Goal: Communication & Community: Answer question/provide support

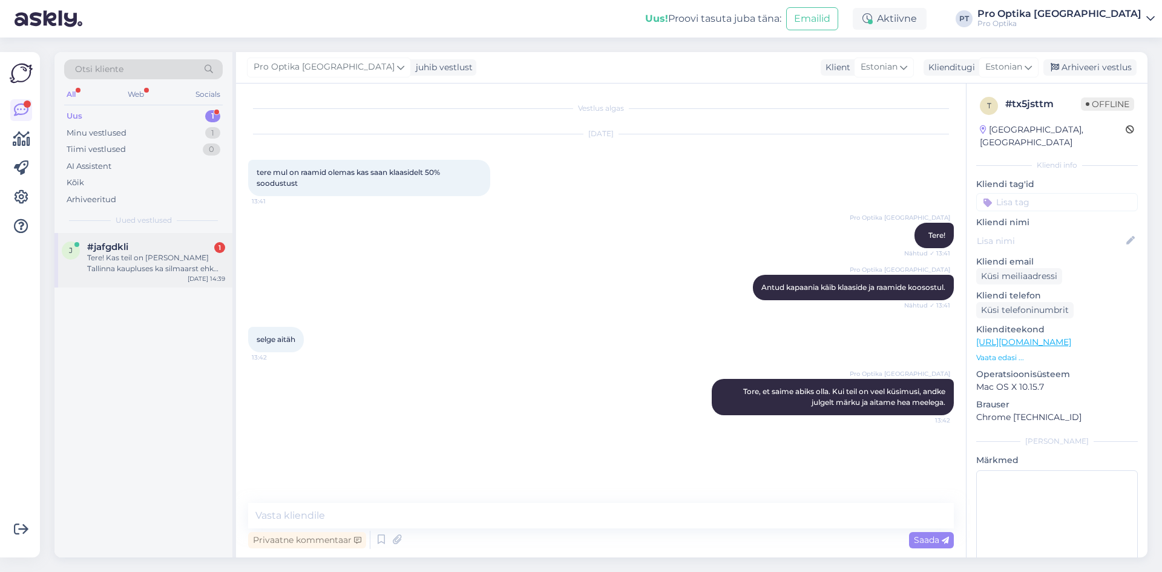
click at [152, 264] on div "Tere! Kas teil on mõnes Tallinna kaupluses ka silmaarst ehk saaks silmade tervi…" at bounding box center [156, 263] width 138 height 22
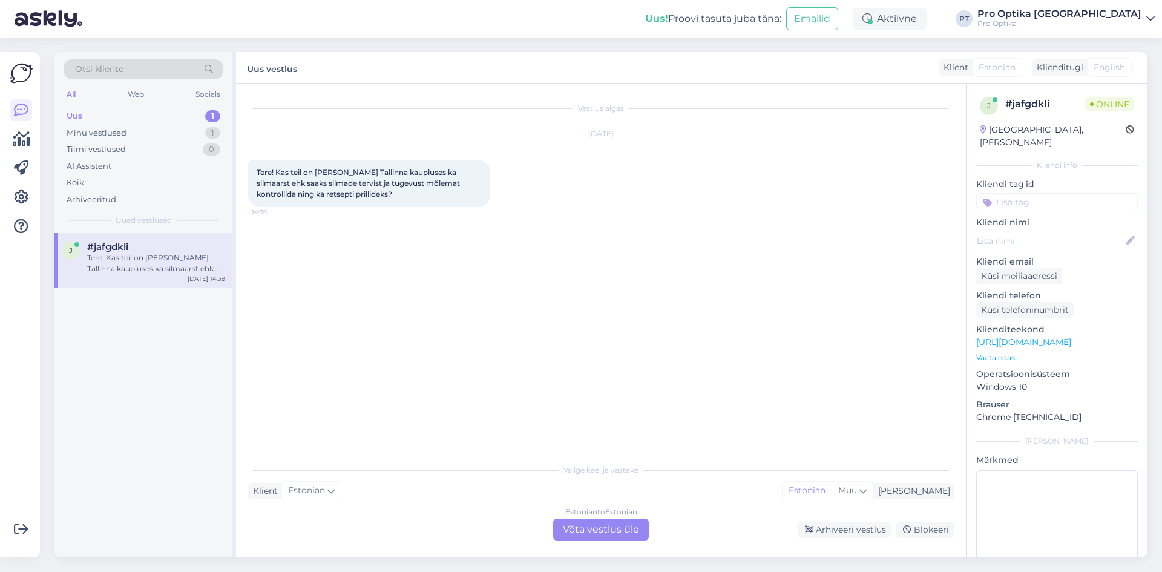
click at [604, 533] on div "Estonian to Estonian Võta vestlus üle" at bounding box center [601, 529] width 96 height 22
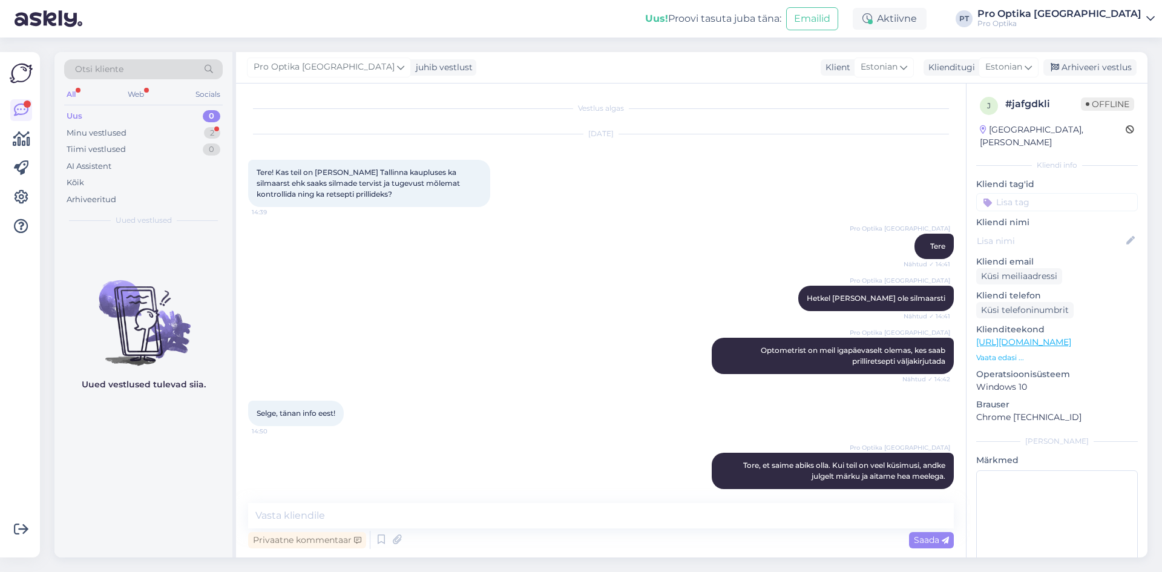
scroll to position [10, 0]
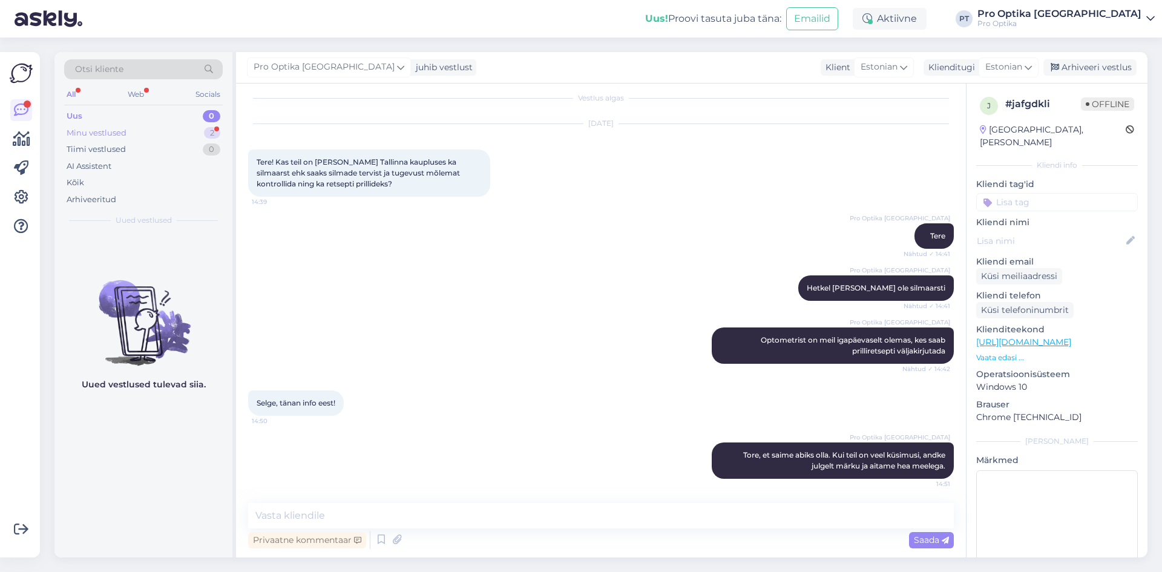
click at [152, 129] on div "Minu vestlused 2" at bounding box center [143, 133] width 159 height 17
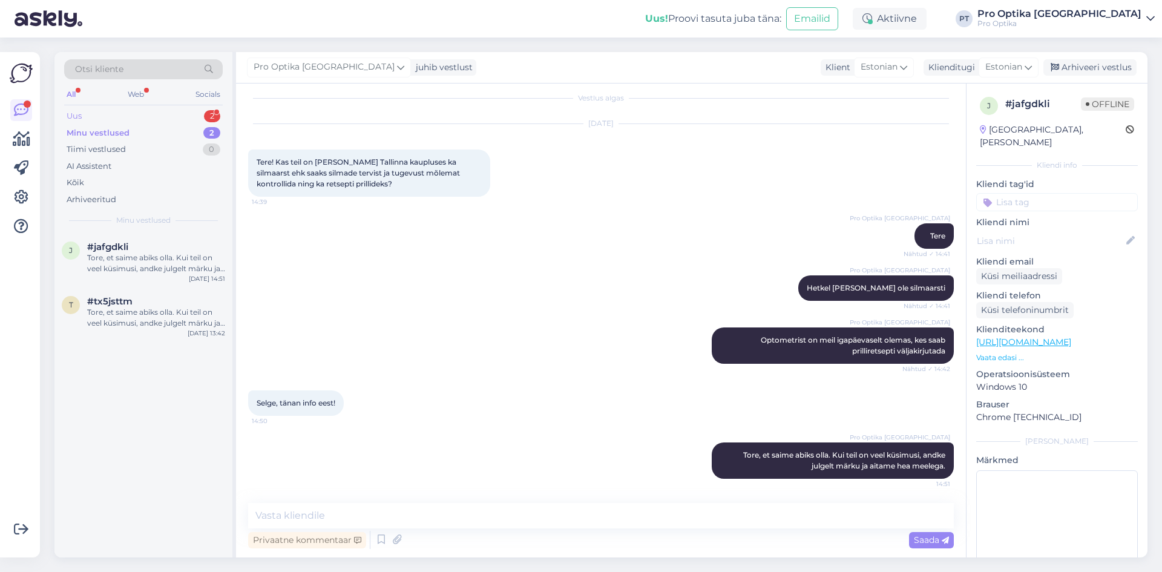
click at [128, 116] on div "Uus 2" at bounding box center [143, 116] width 159 height 17
click at [151, 313] on div "Tere - millisest Tallinn esinduses on teil suurim prilliraamide valik? Ja kas s…" at bounding box center [156, 318] width 138 height 22
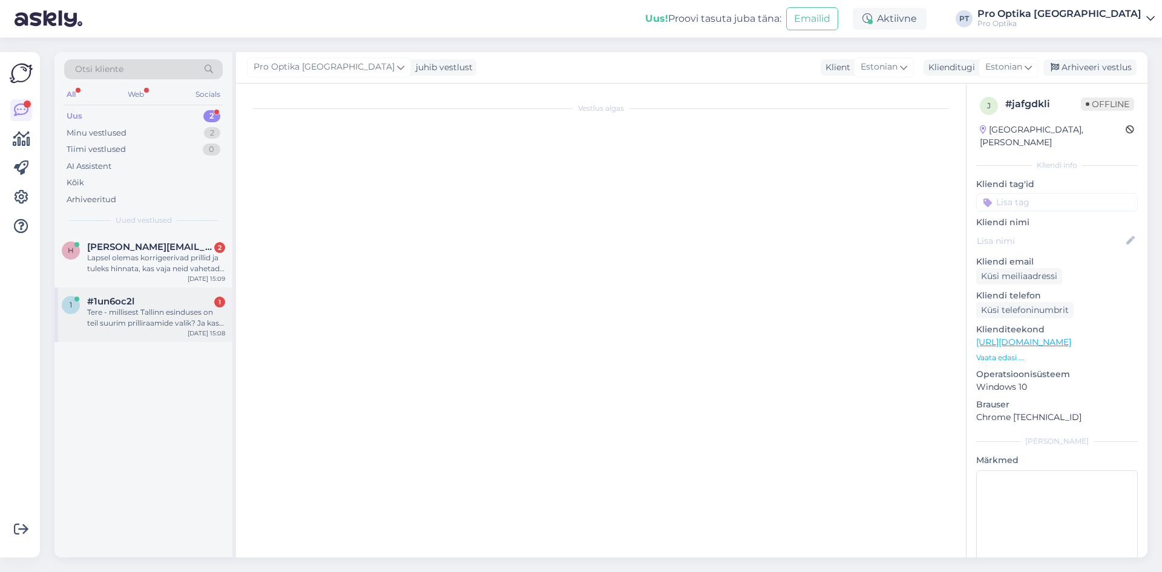
scroll to position [0, 0]
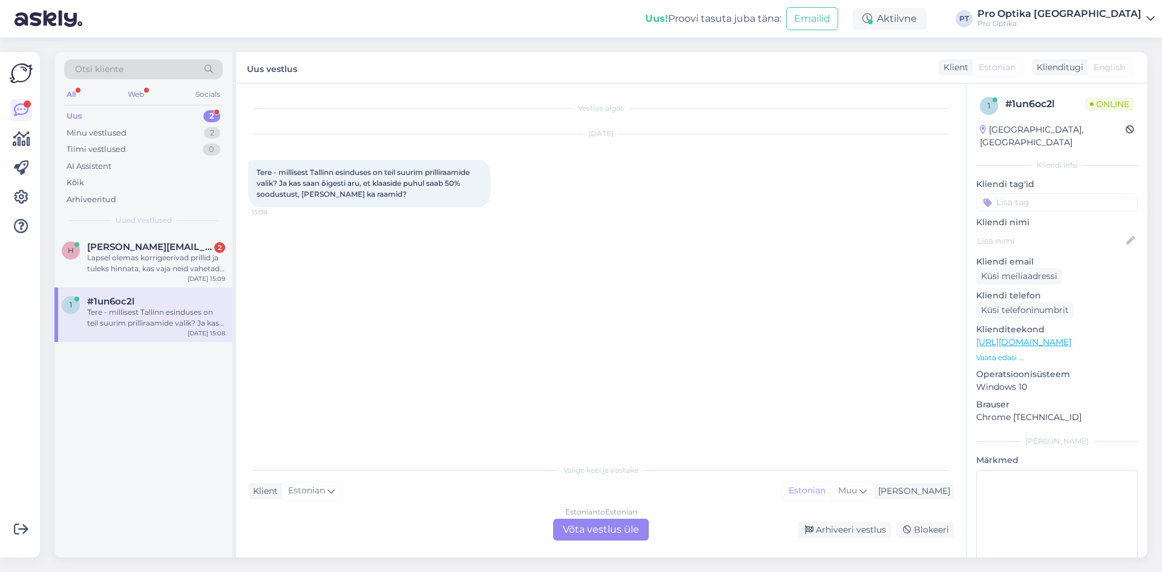
click at [613, 541] on div "Vestlus algas Aug 28 2025 Tere - millisest Tallinn esinduses on teil suurim pri…" at bounding box center [601, 320] width 730 height 474
click at [609, 537] on div "Estonian to Estonian Võta vestlus üle" at bounding box center [601, 529] width 96 height 22
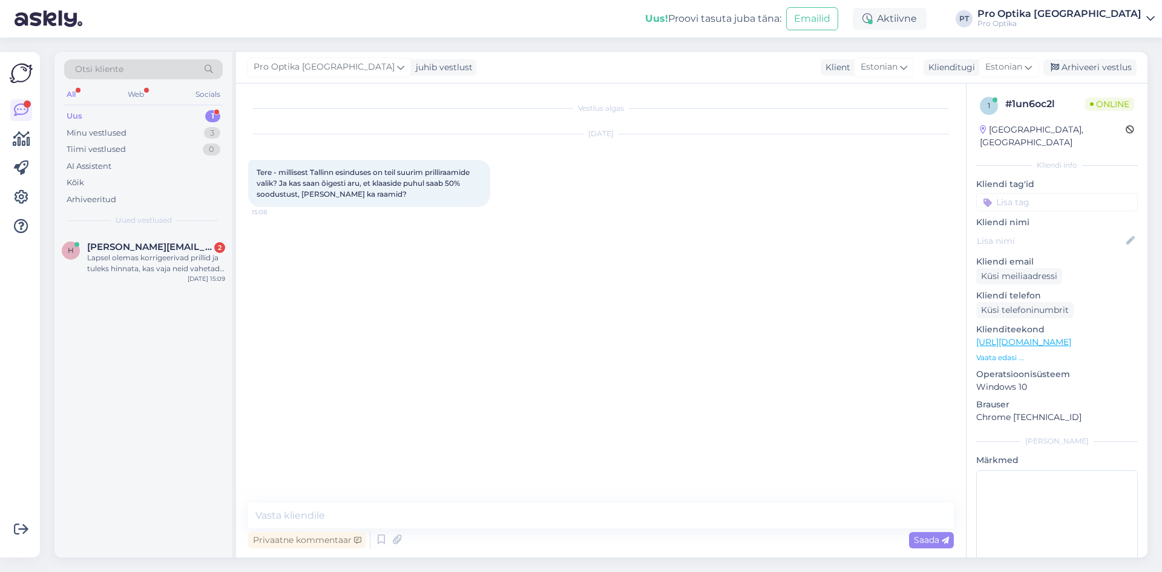
click at [419, 497] on div "Vestlus algas Aug 28 2025 Tere - millisest Tallinn esinduses on teil suurim pri…" at bounding box center [601, 320] width 730 height 474
click at [390, 502] on div "Vestlus algas Aug 28 2025 Tere - millisest Tallinn esinduses on teil suurim pri…" at bounding box center [601, 320] width 730 height 474
click at [298, 511] on textarea at bounding box center [600, 515] width 705 height 25
type textarea "Tere, suurim valik on meil kesklinnas, kus asub kaks poodi lähestikku"
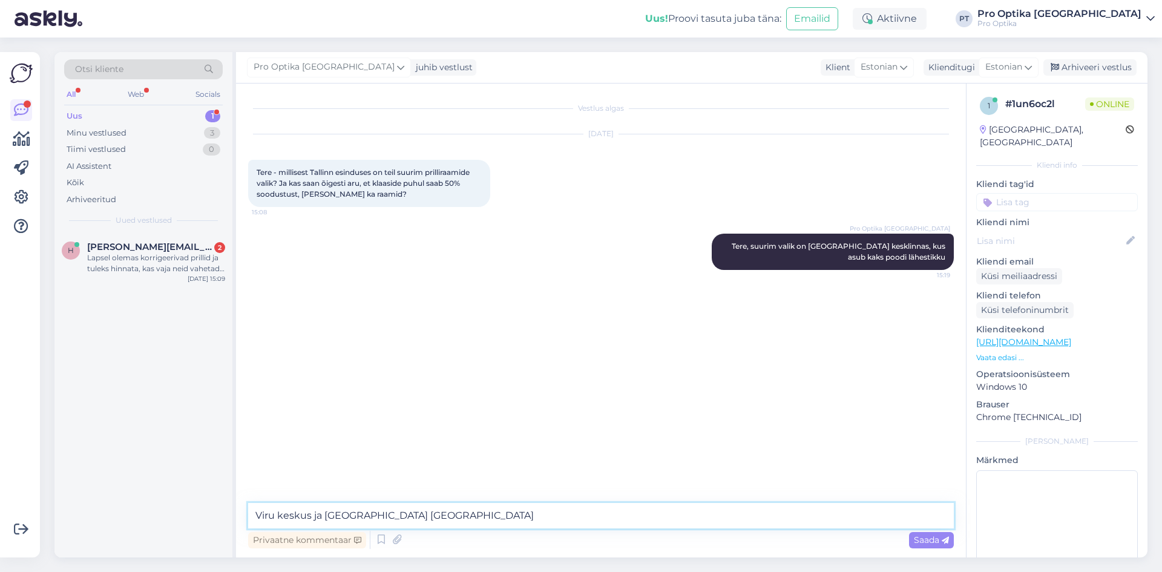
type textarea "Viru keskus ja Kaubamaja tn4"
type textarea "Raamide ja klaaside kosoostul kehtib -50% soodustus"
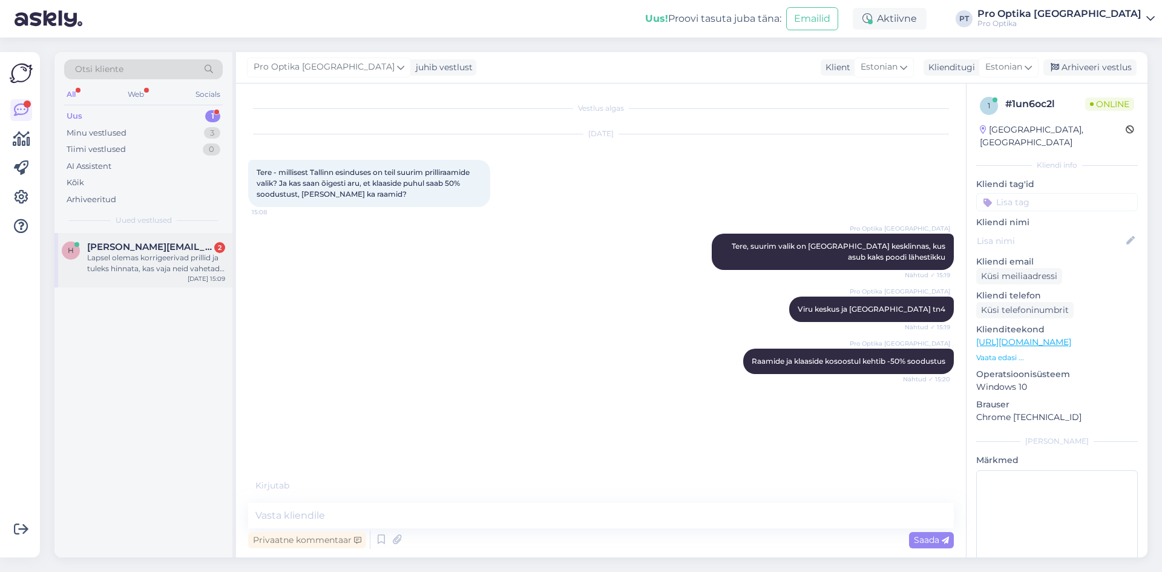
click at [174, 269] on div "Lapsel olemas korrigeerivad prillid ja tuleks hinnata, kas vaja neid vahetada v…" at bounding box center [156, 263] width 138 height 22
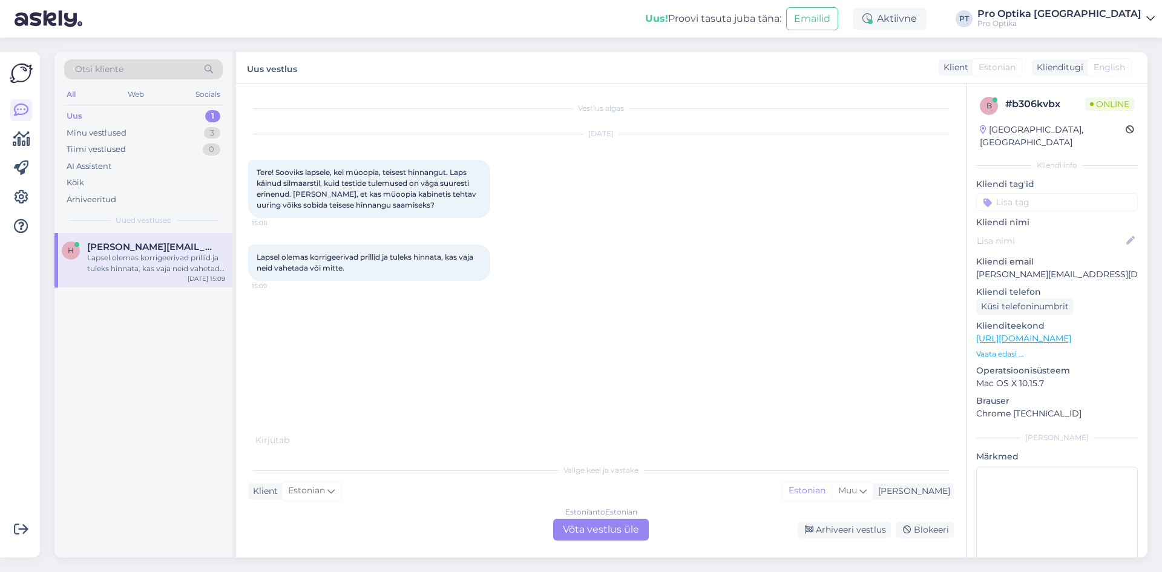
click at [592, 532] on div "Estonian to Estonian Võta vestlus üle" at bounding box center [601, 529] width 96 height 22
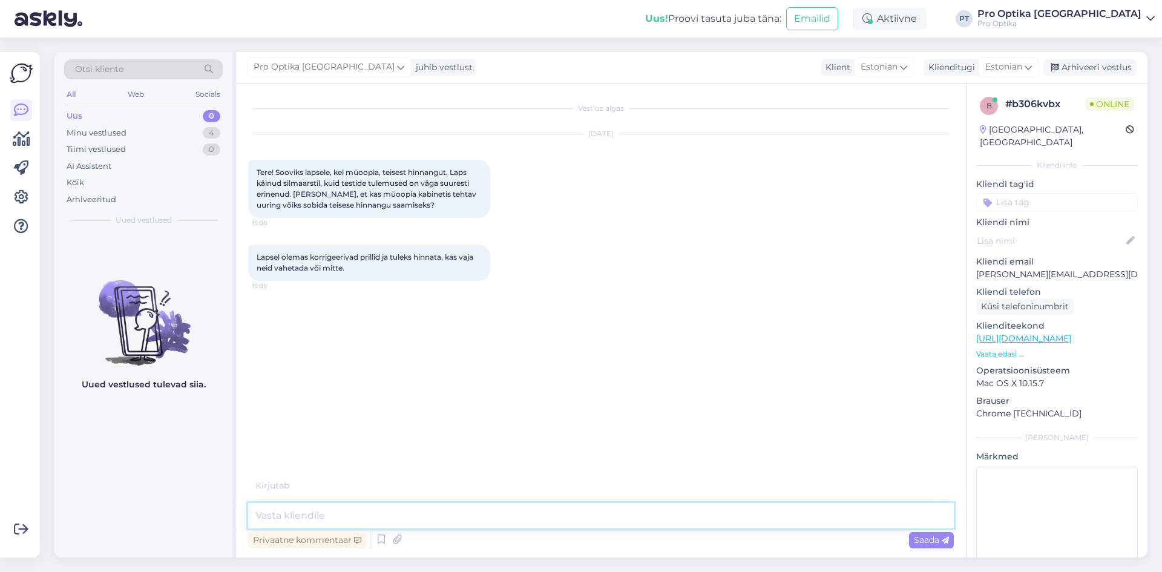
click at [322, 512] on textarea at bounding box center [600, 515] width 705 height 25
type textarea "*"
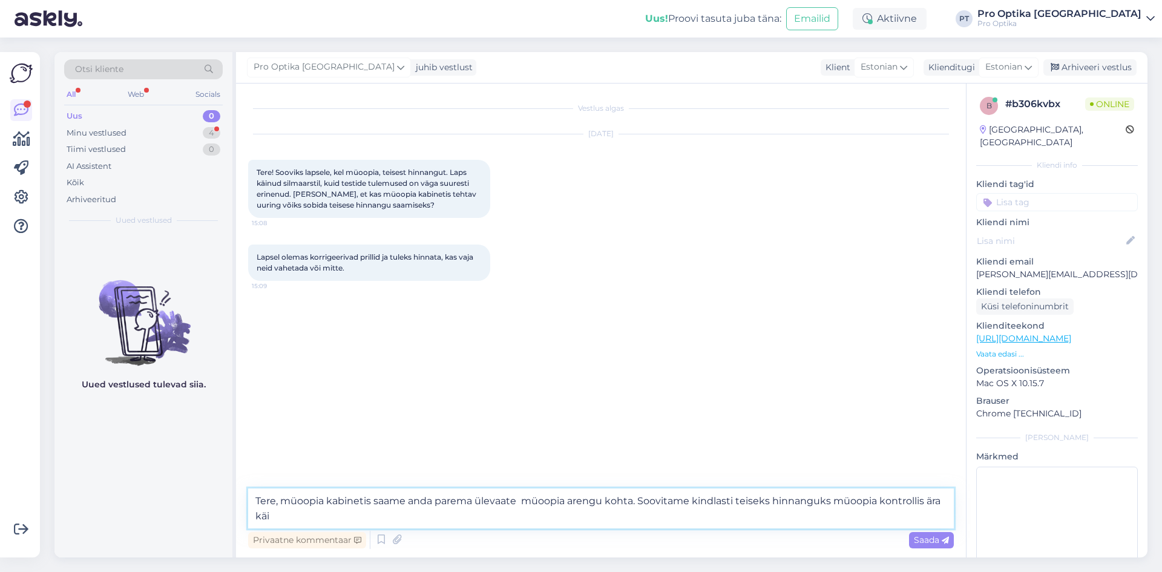
type textarea "Tere, müoopia kabinetis saame anda parema ülevaate müoopia arengu kohta. Soovit…"
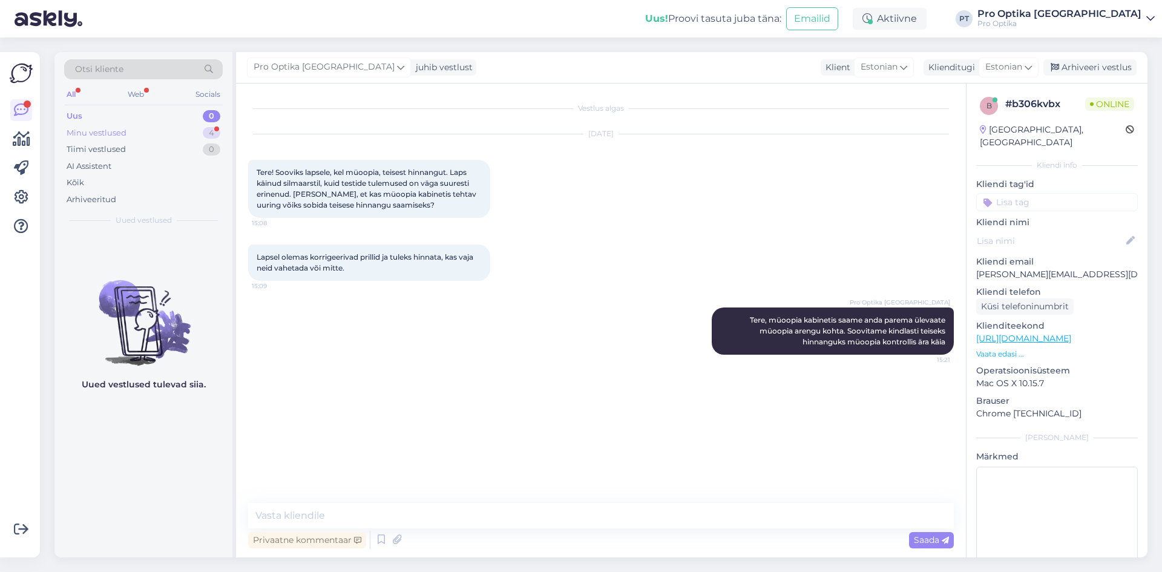
click at [130, 132] on div "Minu vestlused 4" at bounding box center [143, 133] width 159 height 17
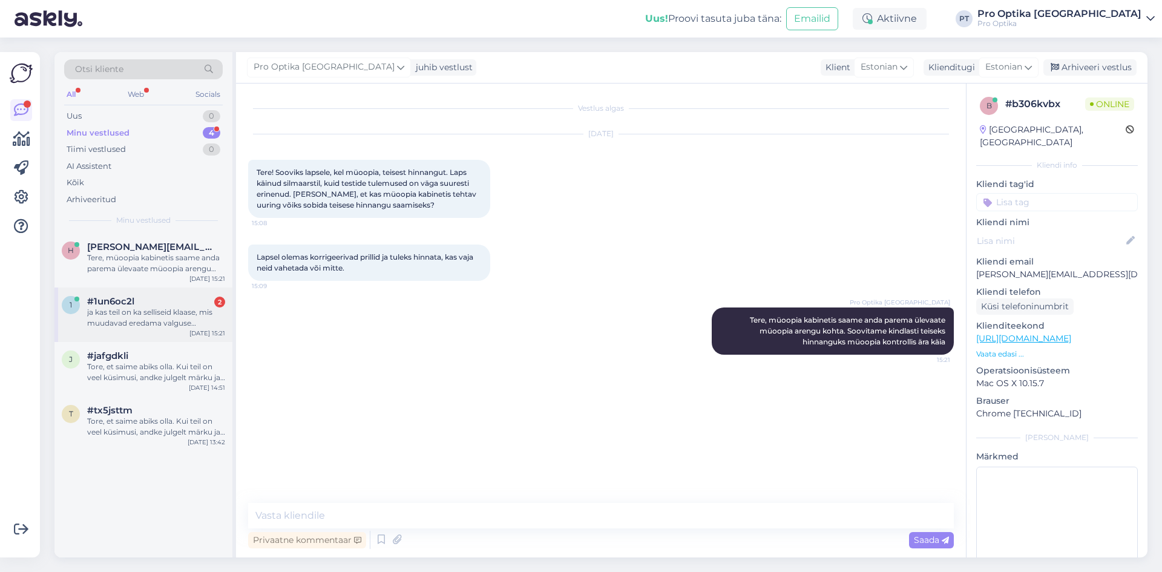
click at [153, 309] on div "ja kas teil on ka selliseid klaase, mis muudavad eredama valguse käes tooni (tu…" at bounding box center [156, 318] width 138 height 22
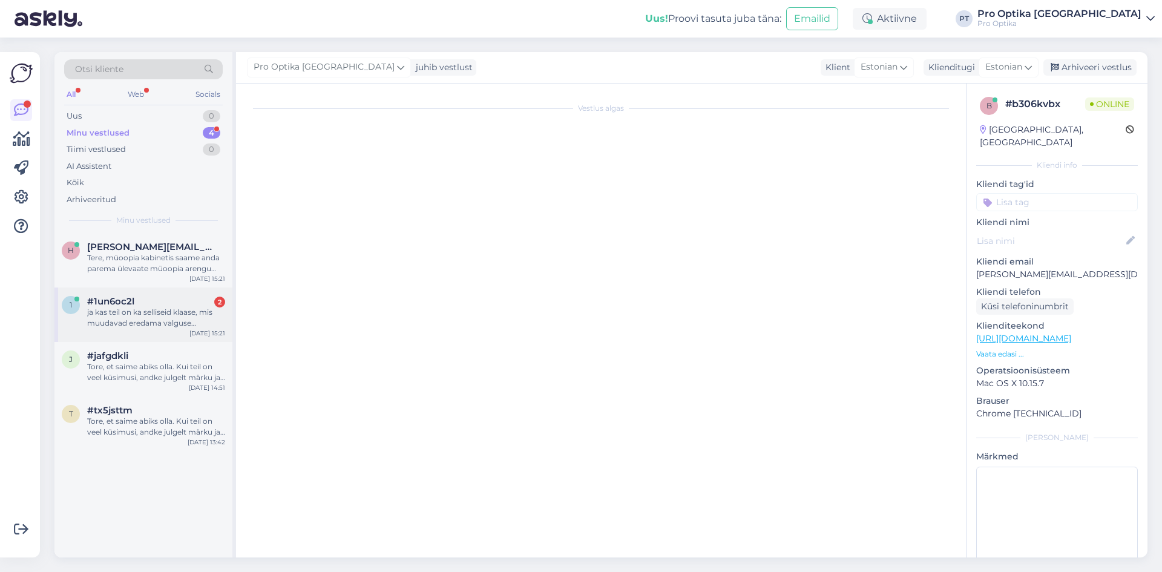
scroll to position [21, 0]
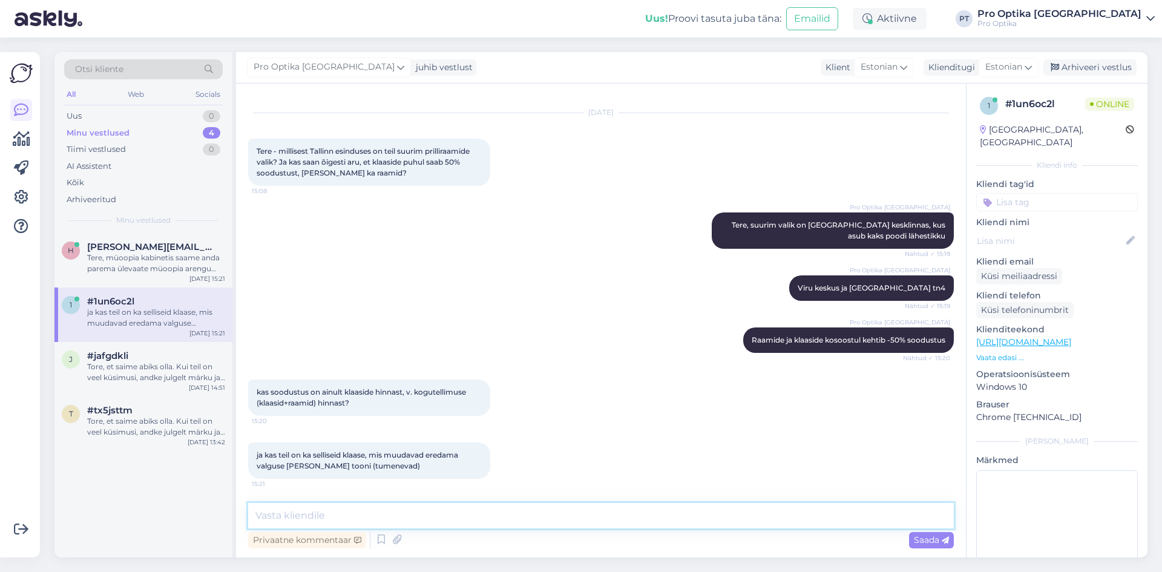
click at [365, 520] on textarea at bounding box center [600, 515] width 705 height 25
type textarea "Soodustus rakendub klaasidelt või raamidelt, Kogu prillile soodustus ei kehti"
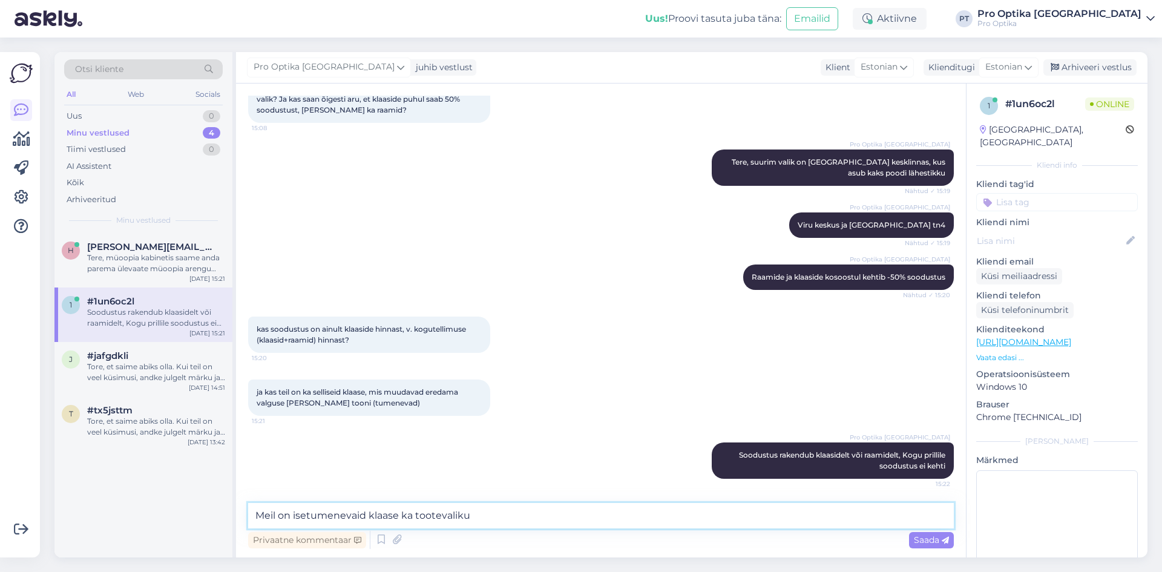
type textarea "Meil on isetumenevaid klaase ka tootevalikus"
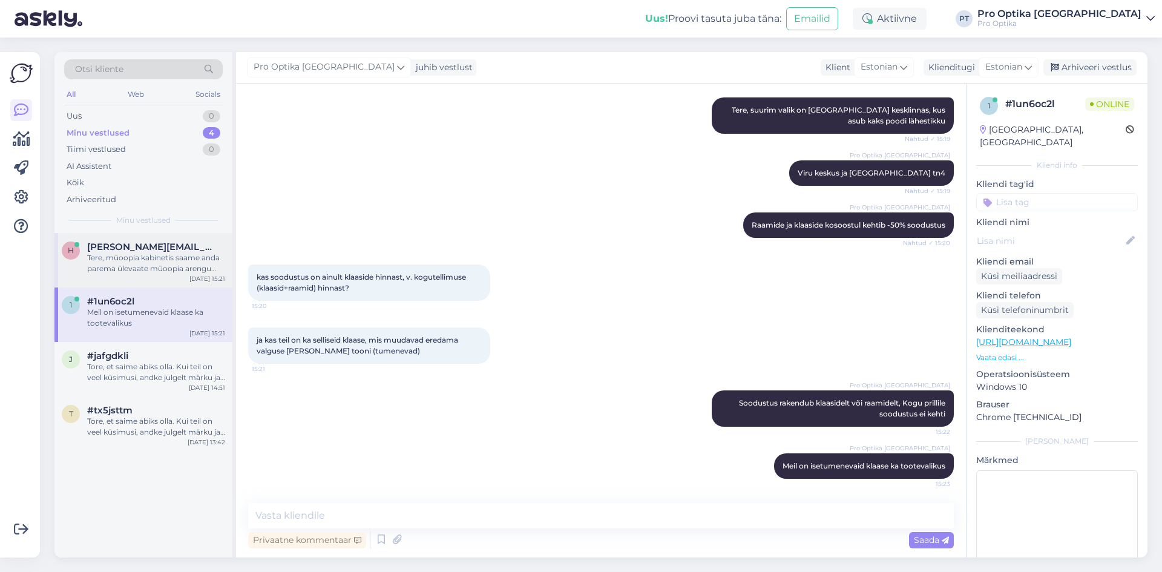
click at [113, 257] on div "Tere, müoopia kabinetis saame anda parema ülevaate müoopia arengu kohta. Soovit…" at bounding box center [156, 263] width 138 height 22
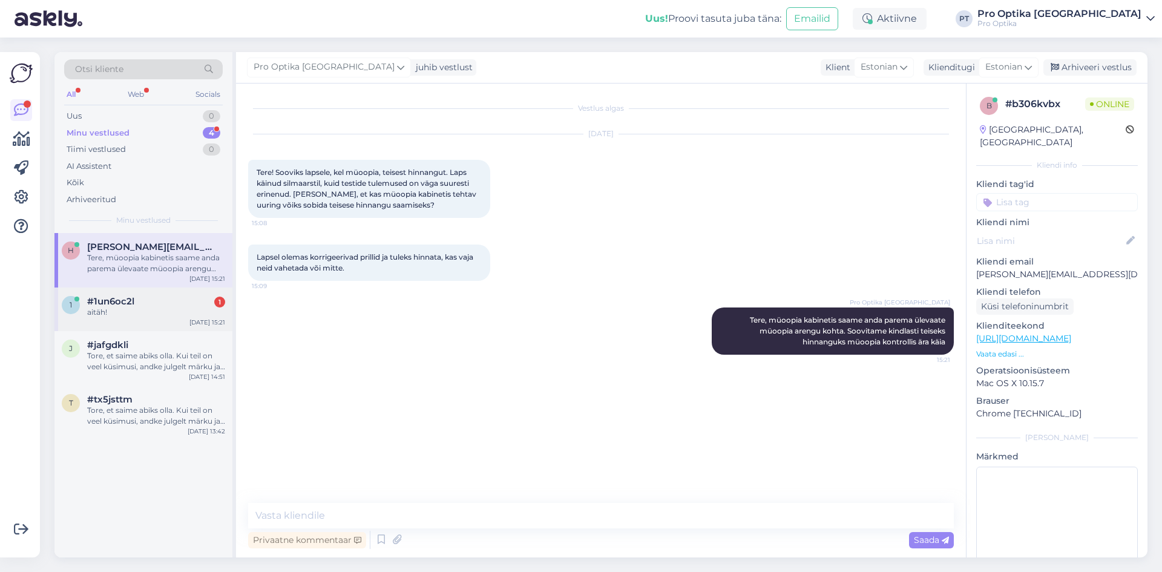
click at [168, 319] on div "1 #1un6oc2l 1 aitäh! Aug 28 15:21" at bounding box center [143, 309] width 178 height 44
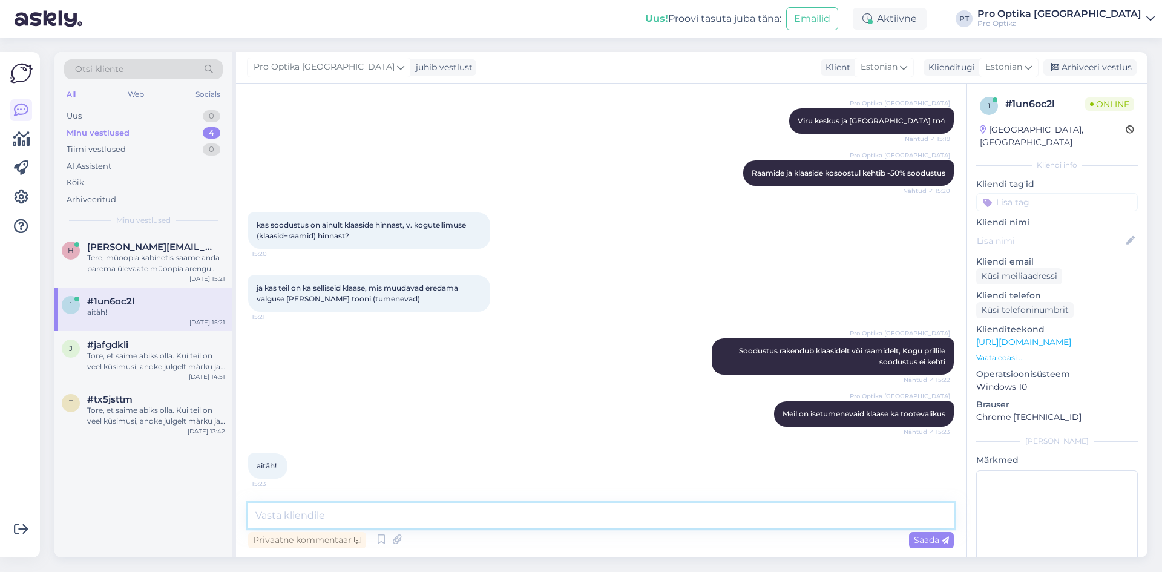
click at [606, 515] on textarea at bounding box center [600, 515] width 705 height 25
click at [376, 540] on icon at bounding box center [381, 540] width 15 height 18
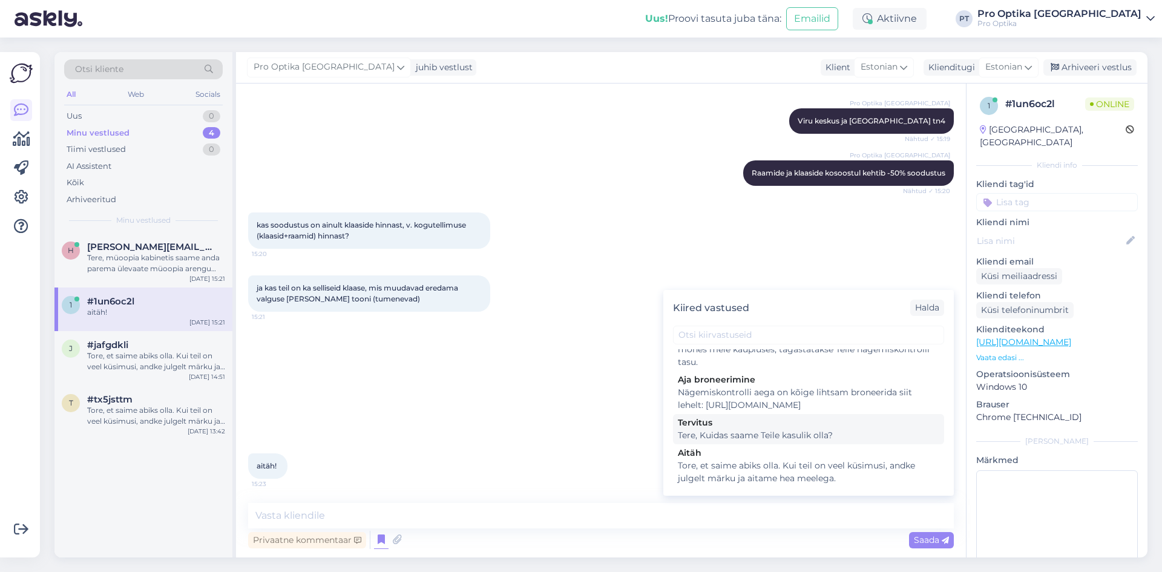
scroll to position [363, 0]
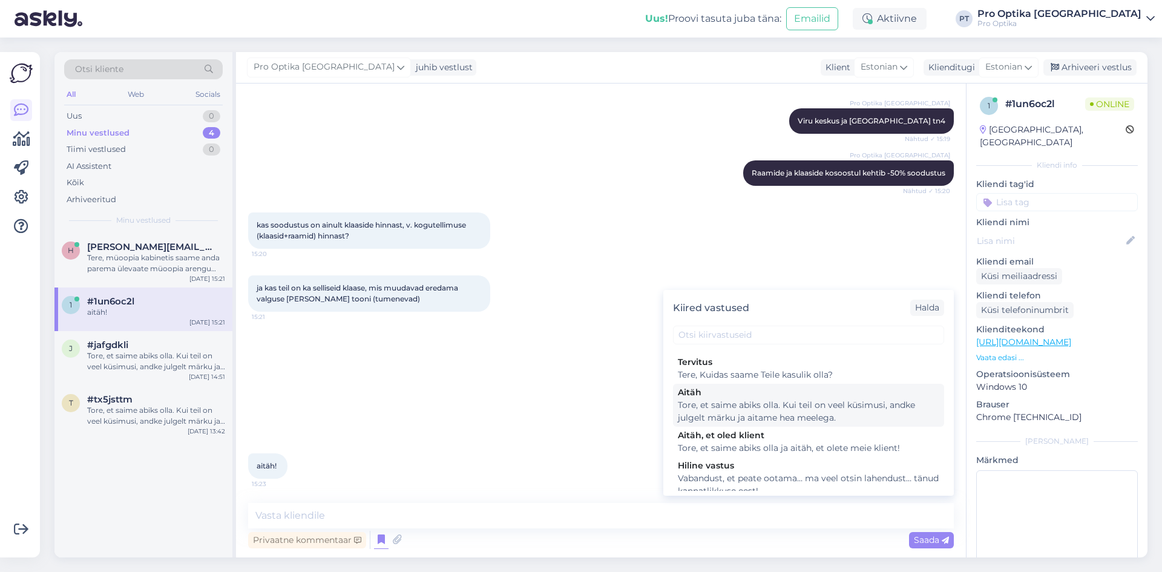
click at [739, 424] on div "Tore, et saime abiks olla. Kui teil on veel küsimusi, andke julgelt märku ja ai…" at bounding box center [808, 411] width 261 height 25
type textarea "Tore, et saime abiks olla. Kui teil on veel küsimusi, andke julgelt märku ja ai…"
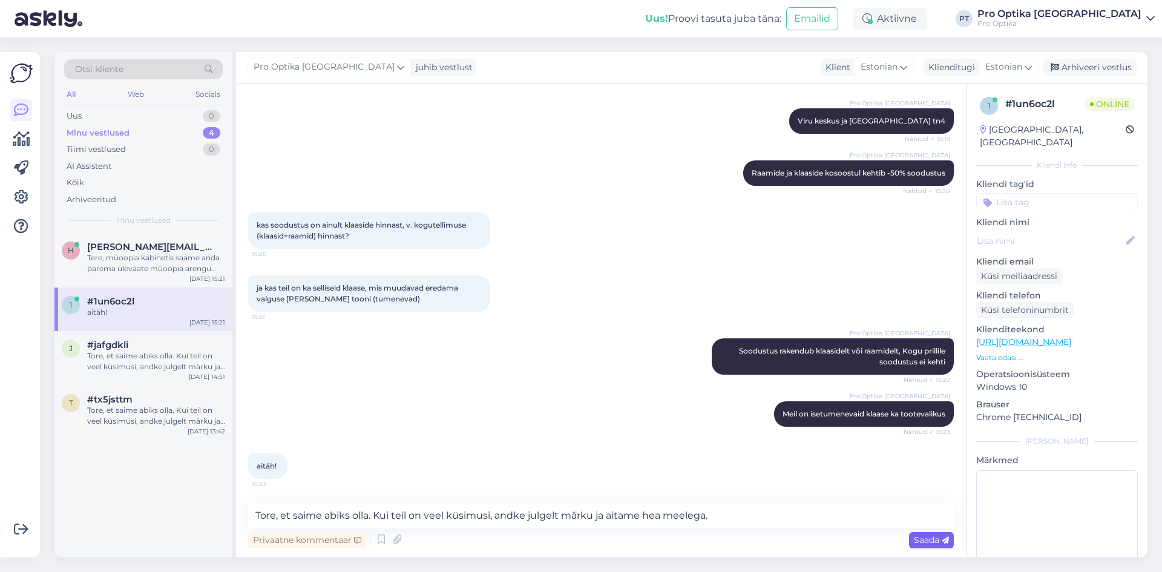
click at [929, 538] on span "Saada" at bounding box center [931, 539] width 35 height 11
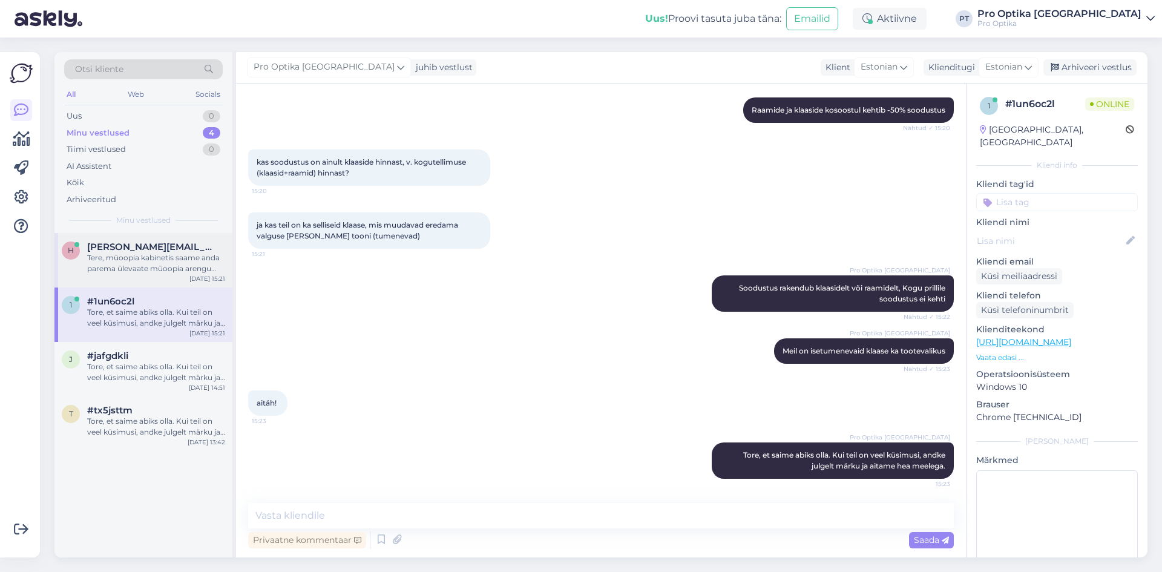
click at [180, 271] on div "Tere, müoopia kabinetis saame anda parema ülevaate müoopia arengu kohta. Soovit…" at bounding box center [156, 263] width 138 height 22
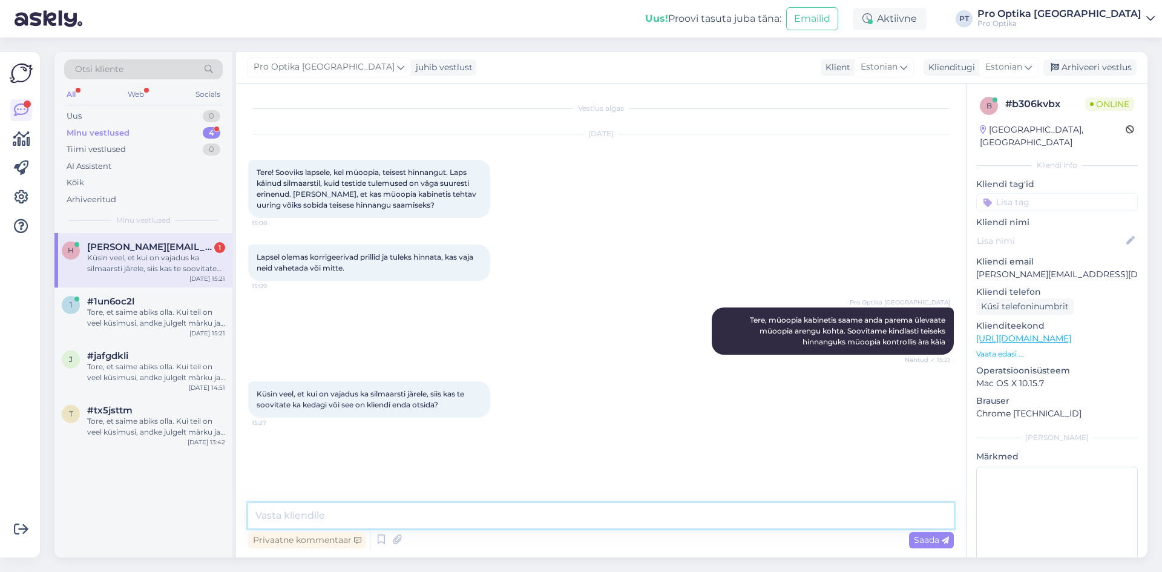
click at [367, 517] on textarea at bounding box center [600, 515] width 705 height 25
type textarea "Soovitame Ogen Silmakliinikut."
click at [145, 522] on div "h hille.allmae@gmail.com Soovitame Ogen Silmakliinikut. Aug 28 15:21 1 #1un6oc2…" at bounding box center [143, 395] width 178 height 324
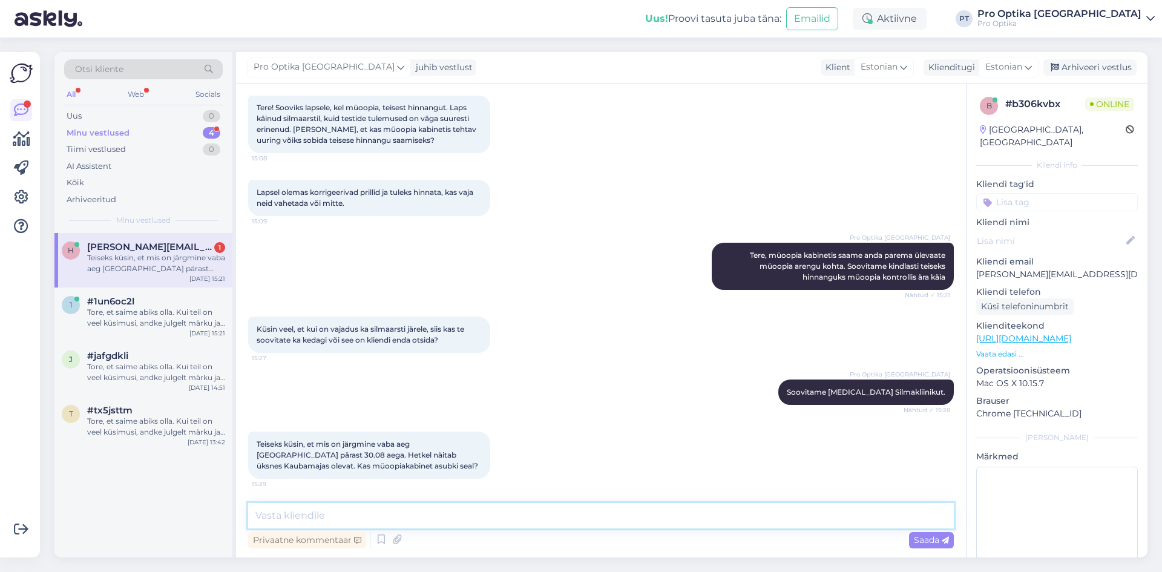
click at [477, 528] on textarea at bounding box center [600, 515] width 705 height 25
type textarea "Müüopia kabinet asub meil Kaubamaja tn 4 kaupluses jah."
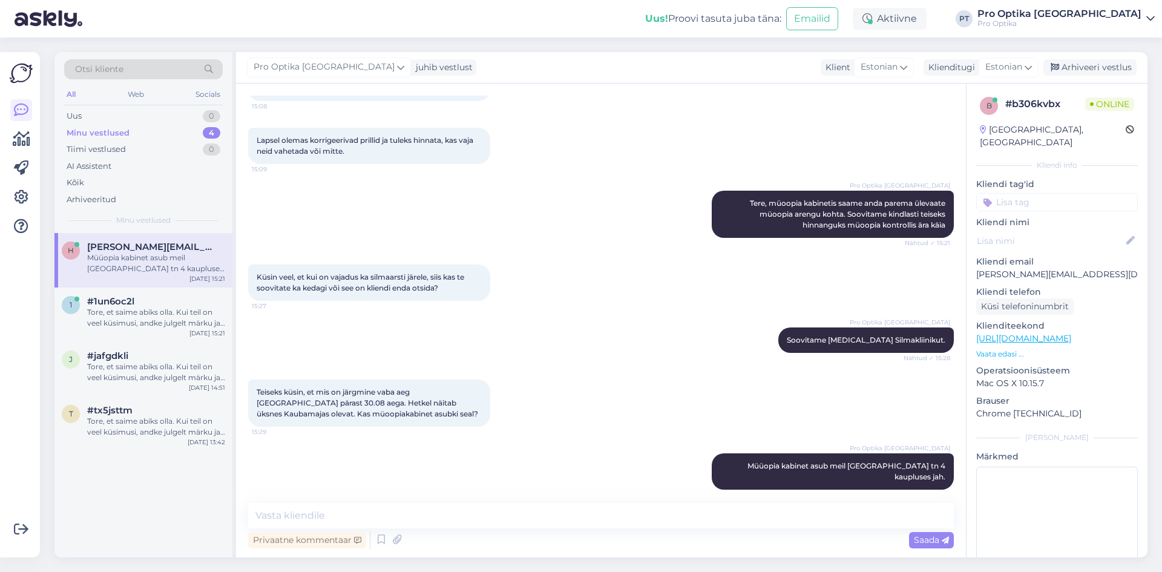
click at [155, 492] on div "h hille.allmae@gmail.com Müüopia kabinet asub meil Kaubamaja tn 4 kaupluses jah…" at bounding box center [143, 395] width 178 height 324
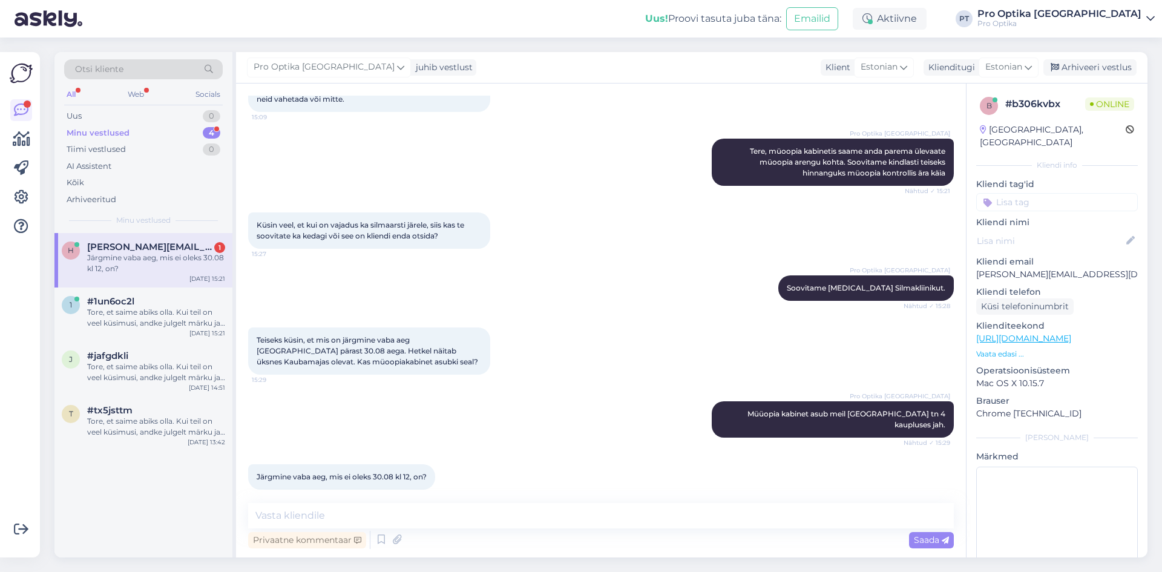
click at [377, 551] on div "Privaatne kommentaar Saada" at bounding box center [600, 539] width 705 height 23
click at [383, 534] on icon at bounding box center [381, 540] width 15 height 18
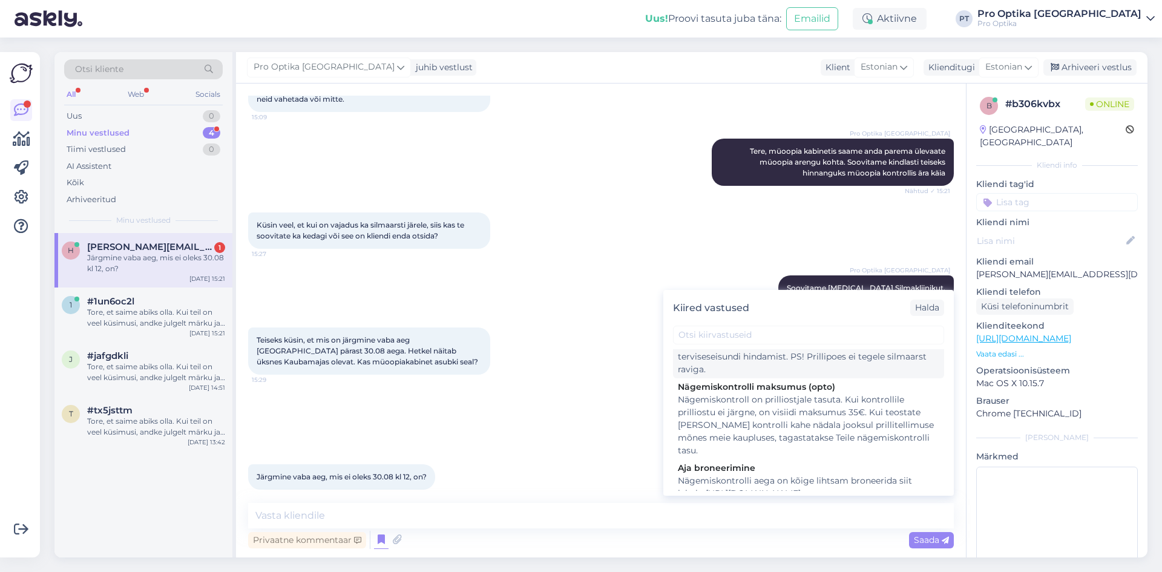
scroll to position [242, 0]
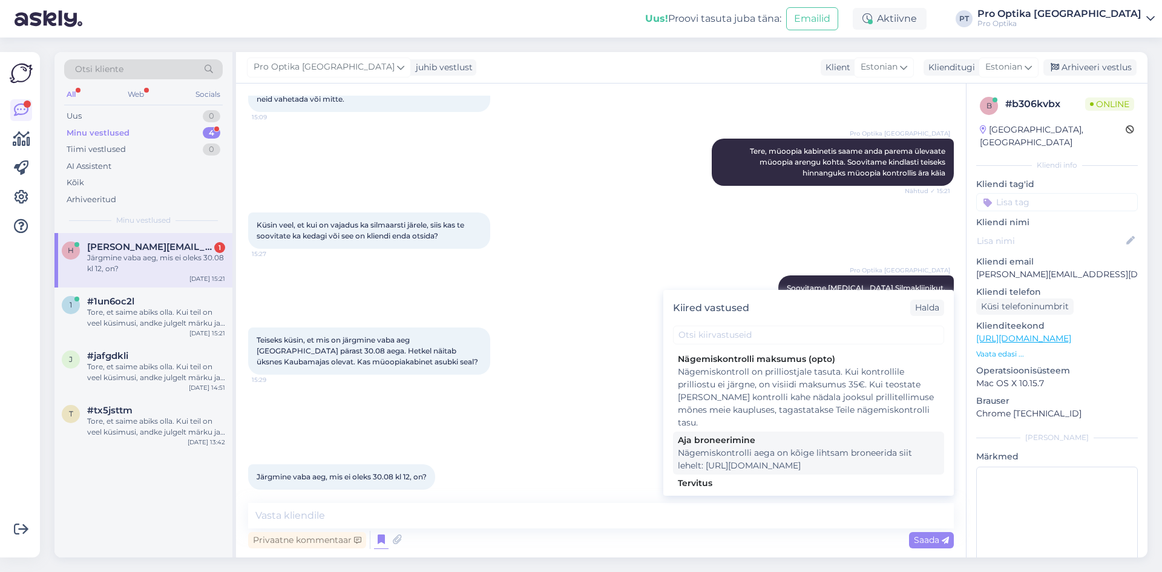
click at [747, 457] on div "Nägemiskontrolli aega on kõige lihtsam broneerida siit lehelt: [URL][DOMAIN_NAM…" at bounding box center [808, 458] width 261 height 25
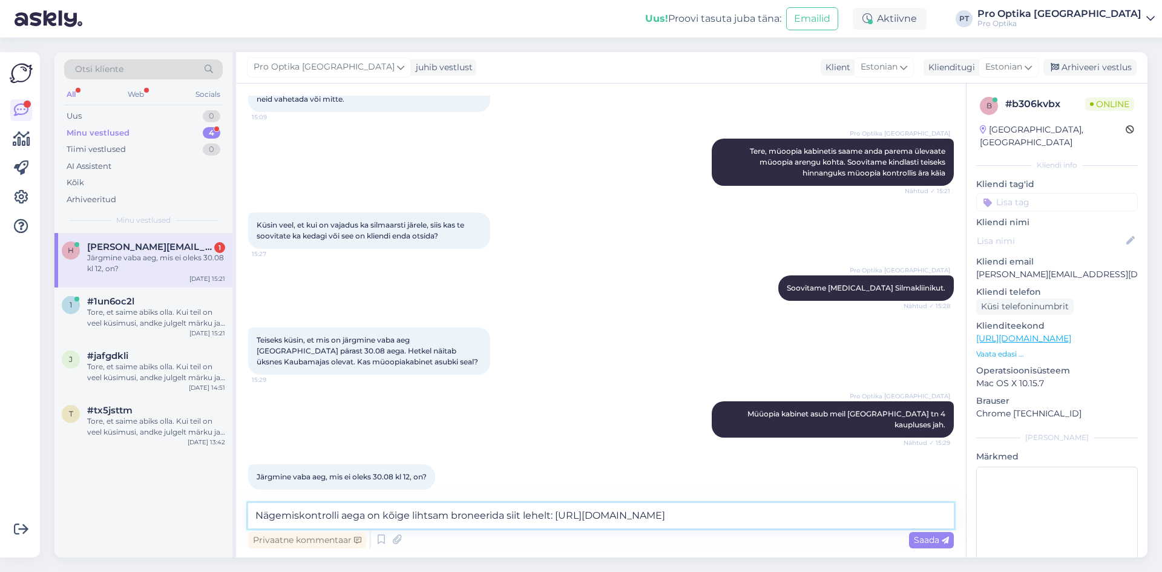
drag, startPoint x: 549, startPoint y: 516, endPoint x: 126, endPoint y: 512, distance: 422.9
click at [126, 512] on div "Otsi kliente All Web Socials Uus 0 Minu vestlused 4 Tiimi vestlused 0 AI Assist…" at bounding box center [600, 304] width 1093 height 505
type textarea "Järgnevaid vabu aegu näete siin: https://www.prooptika.ee/broneeri-aeg-nagemisk…"
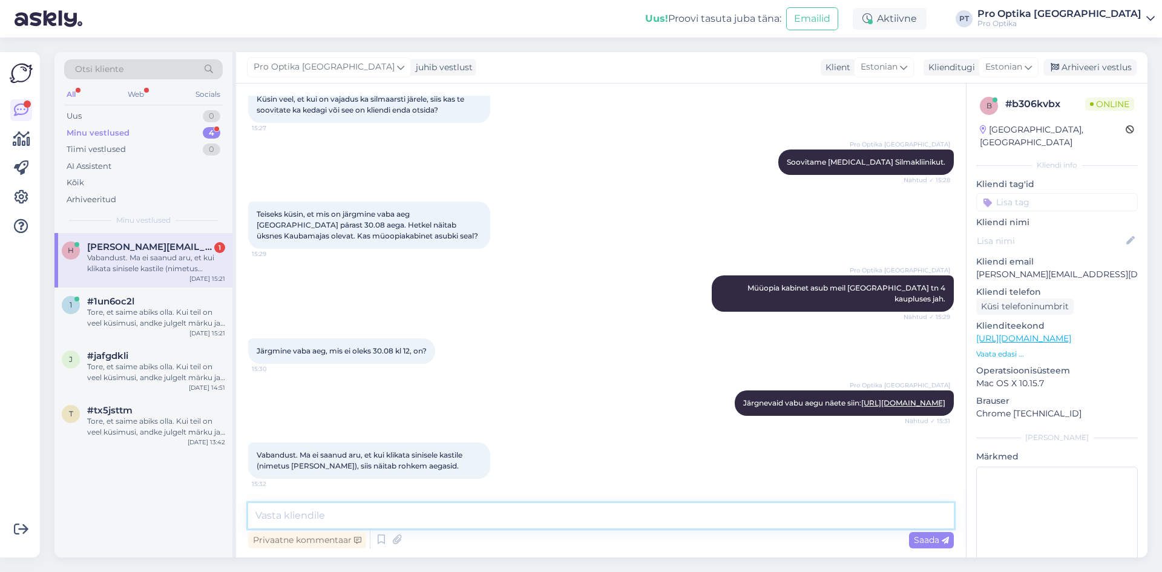
scroll to position [347, 0]
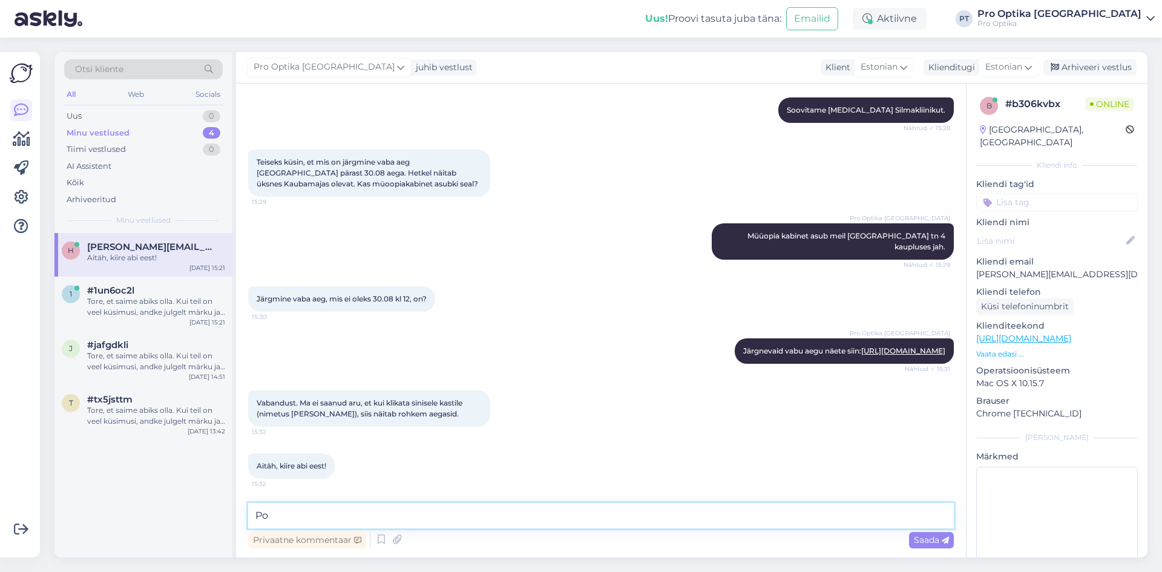
type textarea "P"
type textarea "Pole tänu väärt! :)"
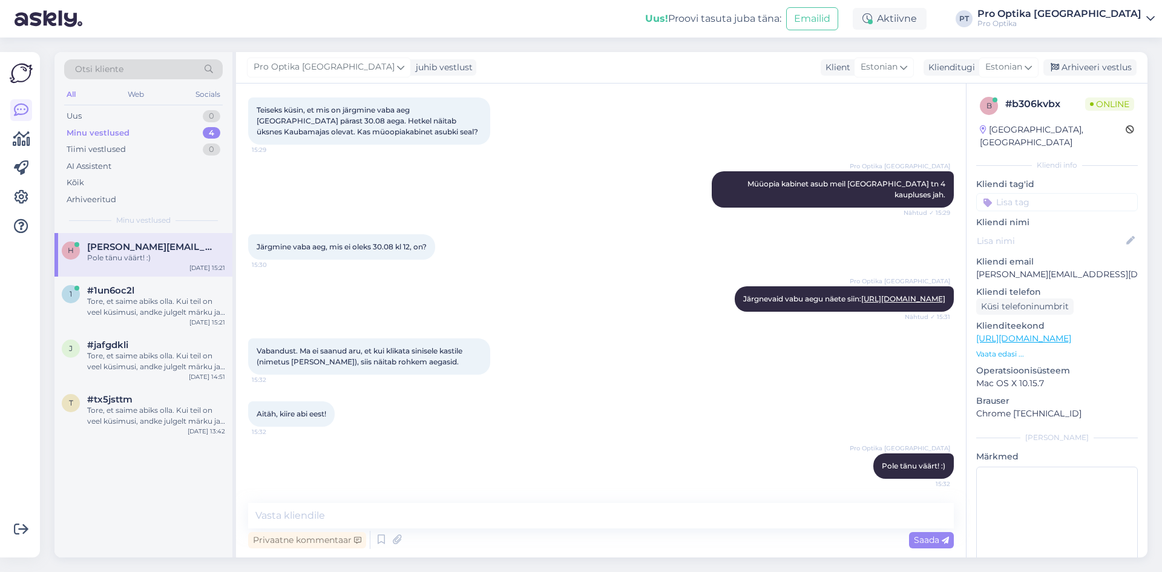
click at [112, 509] on div "h hille.allmae@gmail.com Pole tänu väärt! :) Aug 28 15:21 1 #1un6oc2l Tore, et …" at bounding box center [143, 395] width 178 height 324
click at [1082, 68] on div "Arhiveeri vestlus" at bounding box center [1089, 67] width 93 height 16
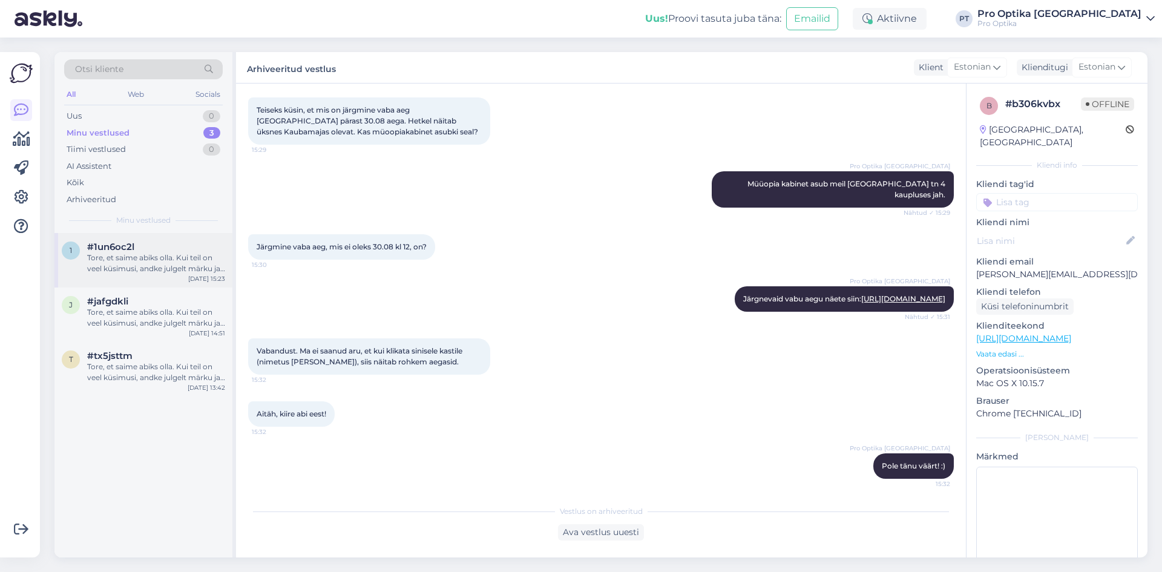
click at [183, 267] on div "Tore, et saime abiks olla. Kui teil on veel küsimusi, andke julgelt märku ja ai…" at bounding box center [156, 263] width 138 height 22
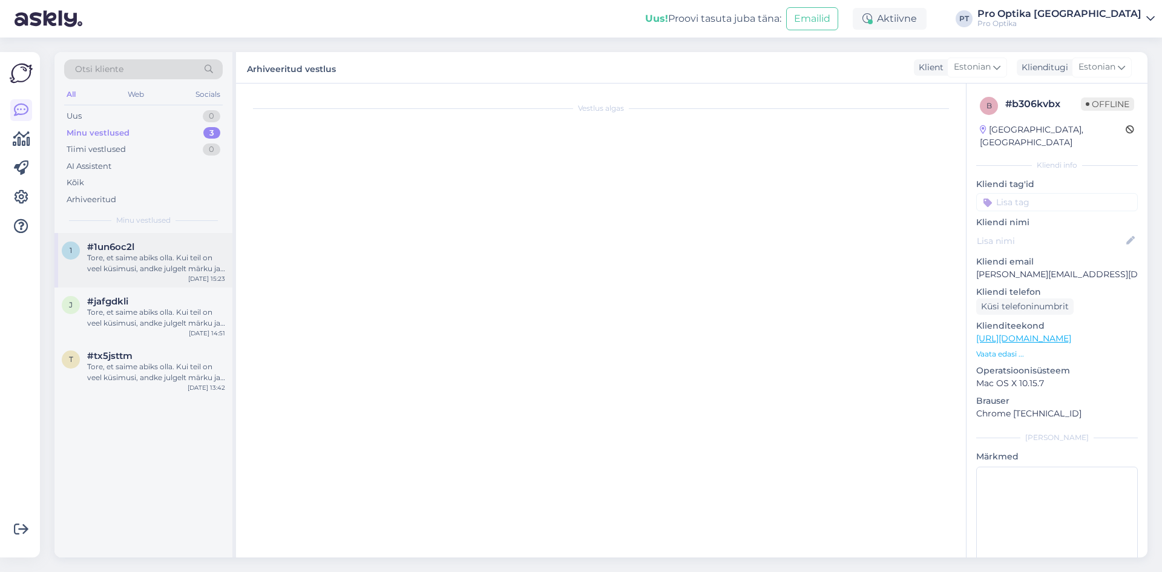
scroll to position [251, 0]
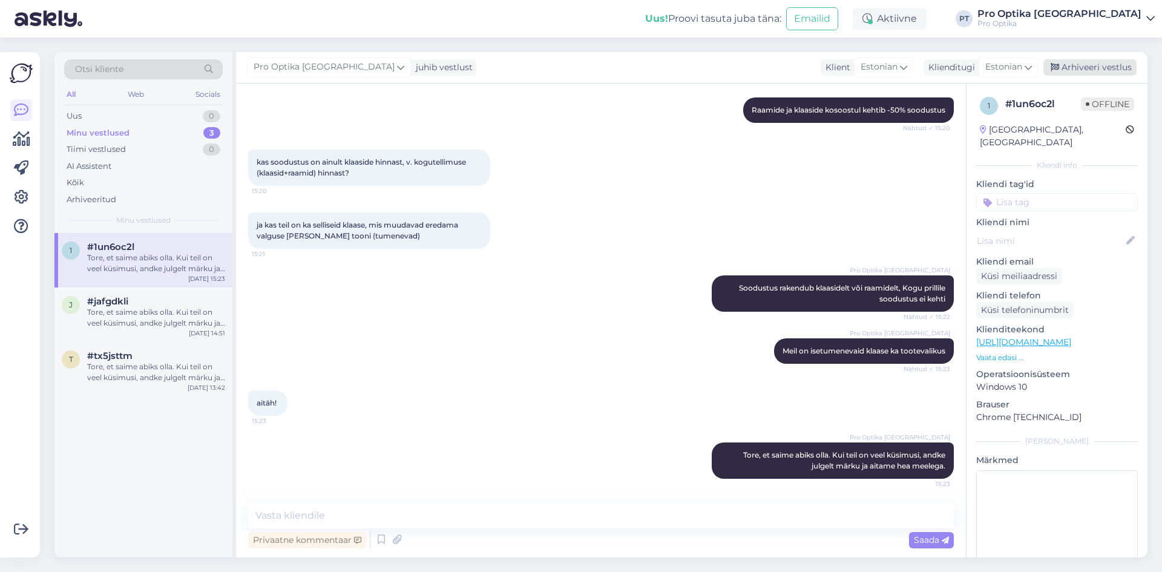
click at [1090, 62] on div "Arhiveeri vestlus" at bounding box center [1089, 67] width 93 height 16
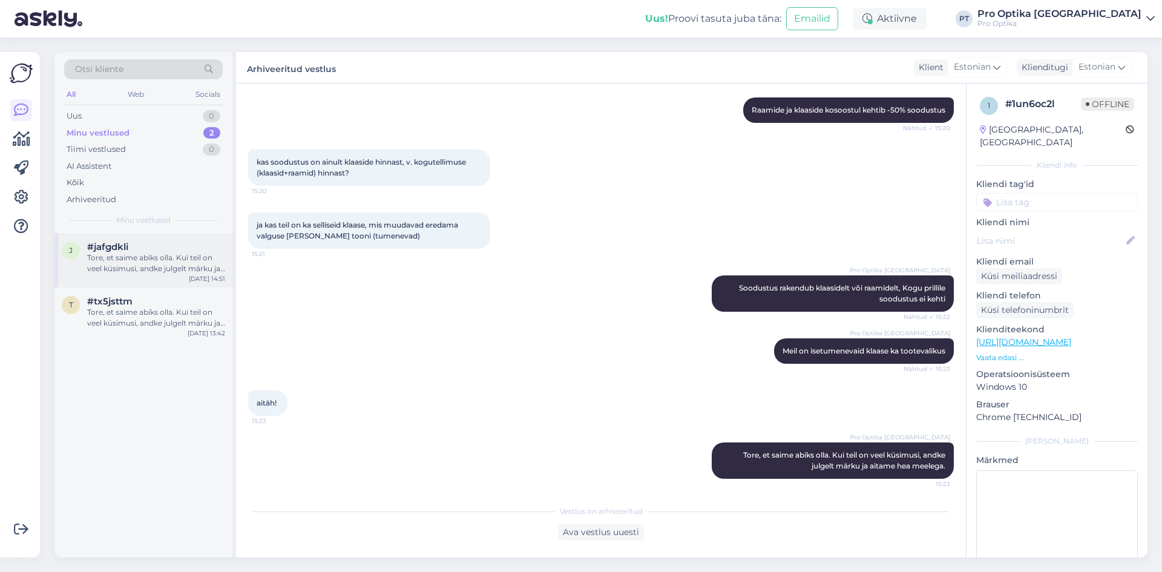
click at [146, 261] on div "Tore, et saime abiks olla. Kui teil on veel küsimusi, andke julgelt märku ja ai…" at bounding box center [156, 263] width 138 height 22
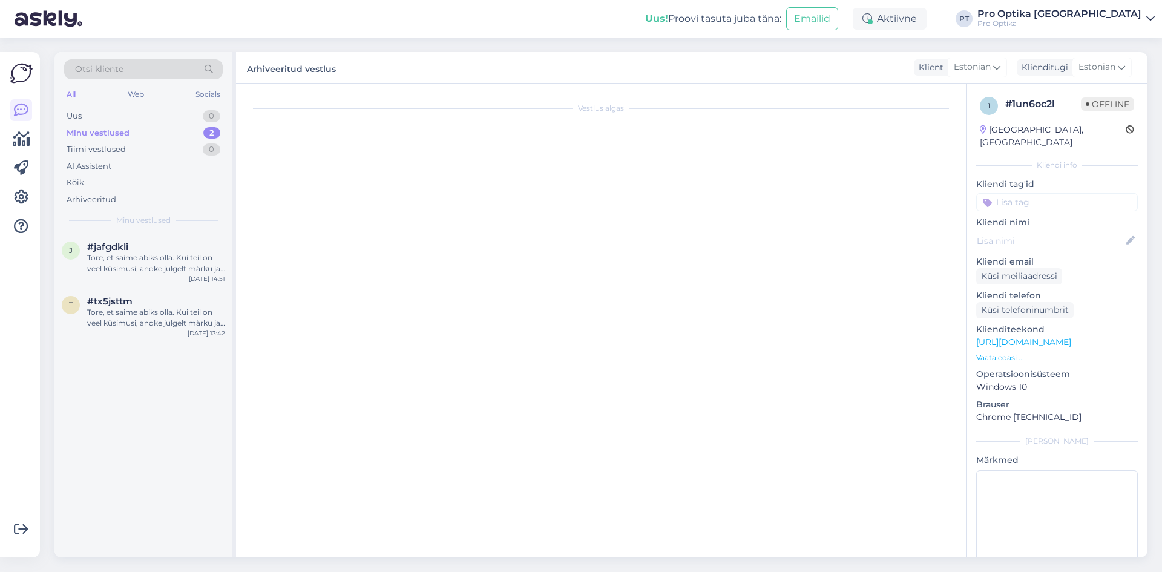
scroll to position [10, 0]
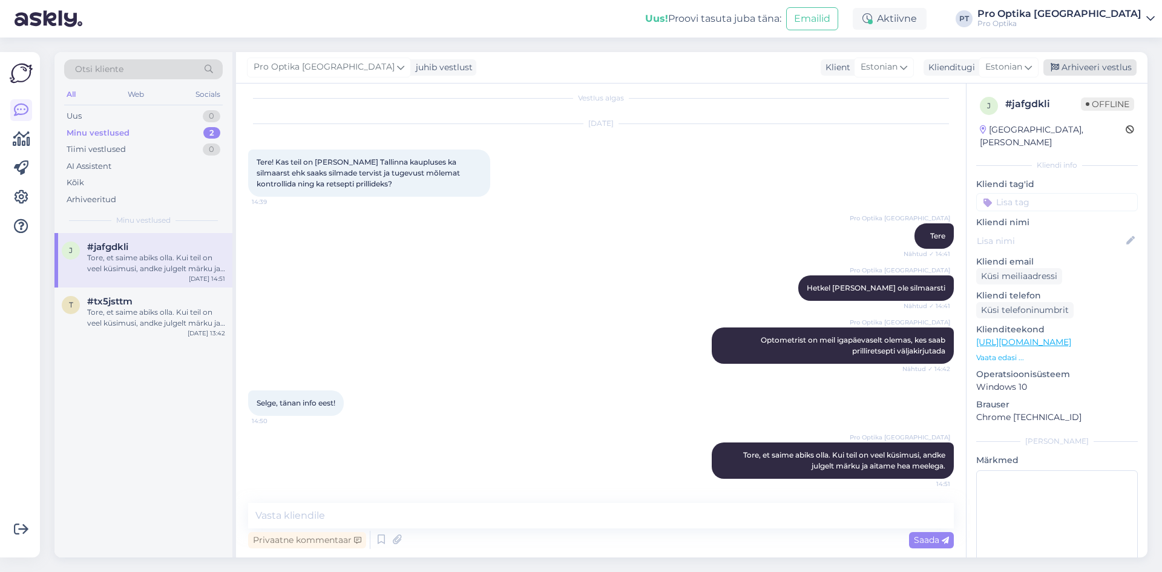
click at [1081, 64] on div "Arhiveeri vestlus" at bounding box center [1089, 67] width 93 height 16
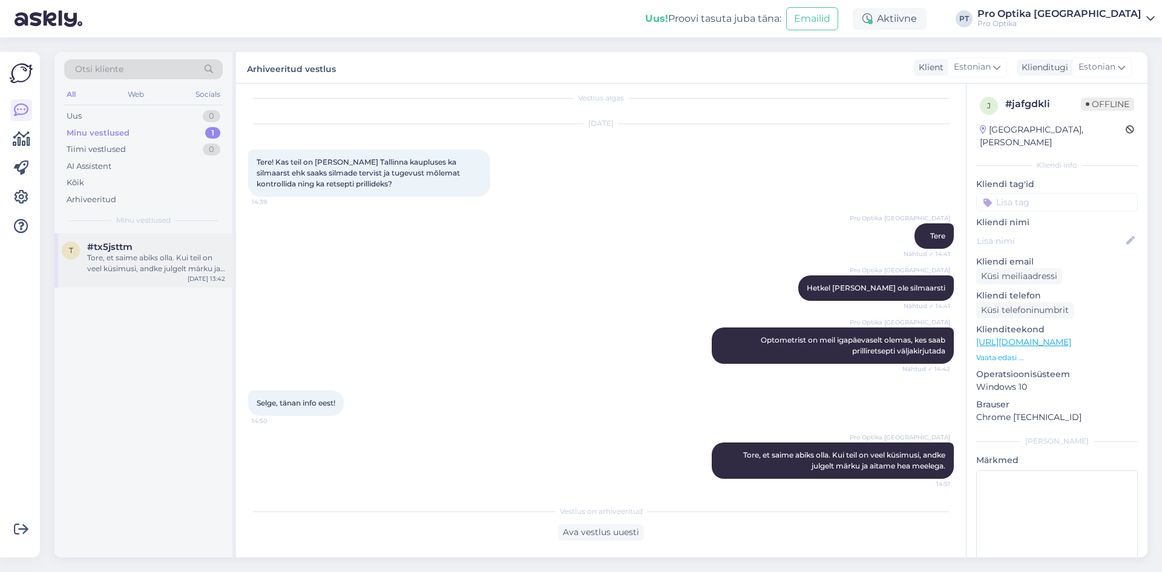
click at [140, 269] on div "Tore, et saime abiks olla. Kui teil on veel küsimusi, andke julgelt märku ja ai…" at bounding box center [156, 263] width 138 height 22
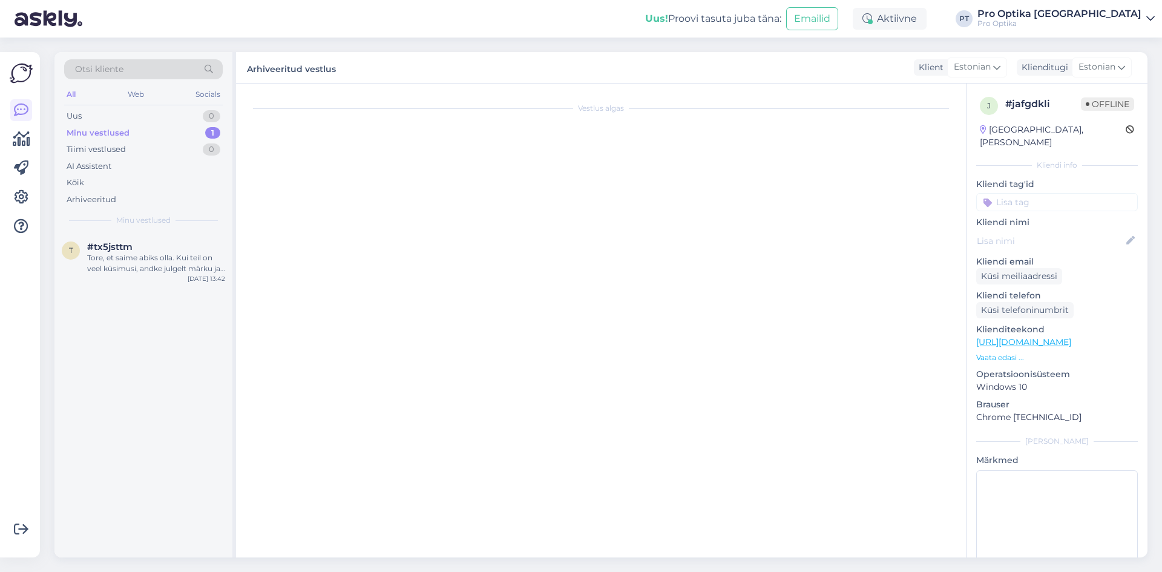
scroll to position [0, 0]
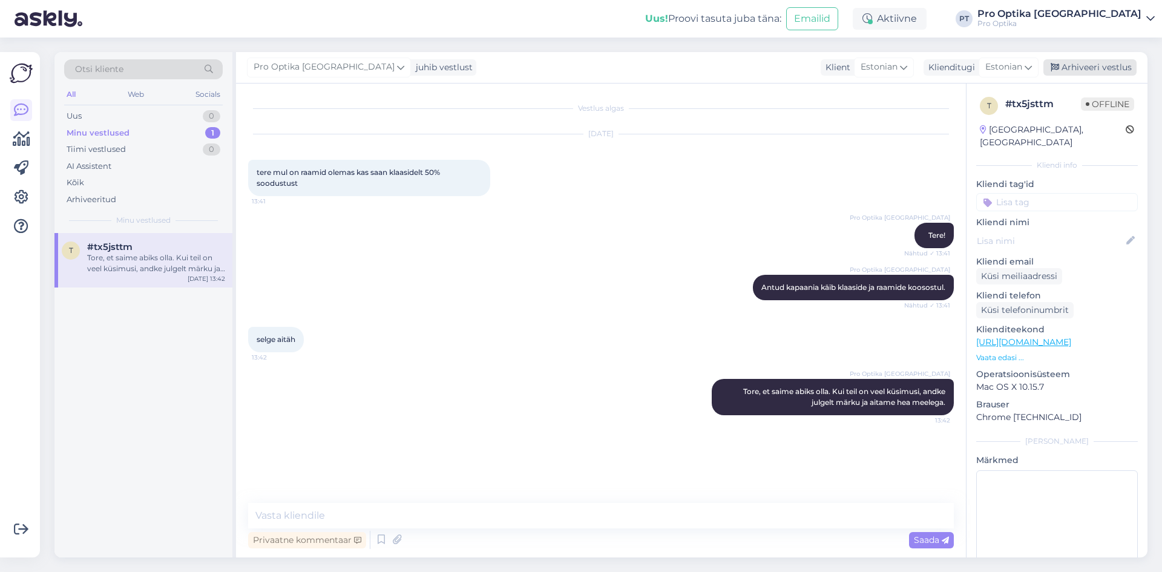
click at [1095, 59] on div "Arhiveeri vestlus" at bounding box center [1089, 67] width 93 height 16
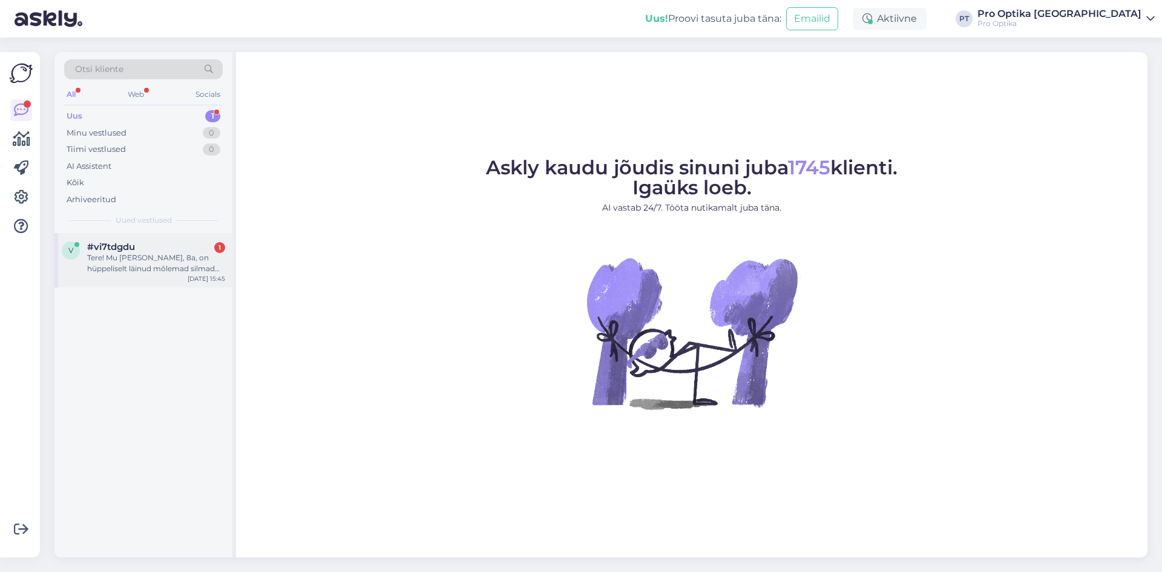
click at [135, 274] on div "v #vi7tdgdu 1 Tere! Mu [PERSON_NAME], 8a, on hüppeliselt läinud mõlemad silmad …" at bounding box center [143, 260] width 178 height 54
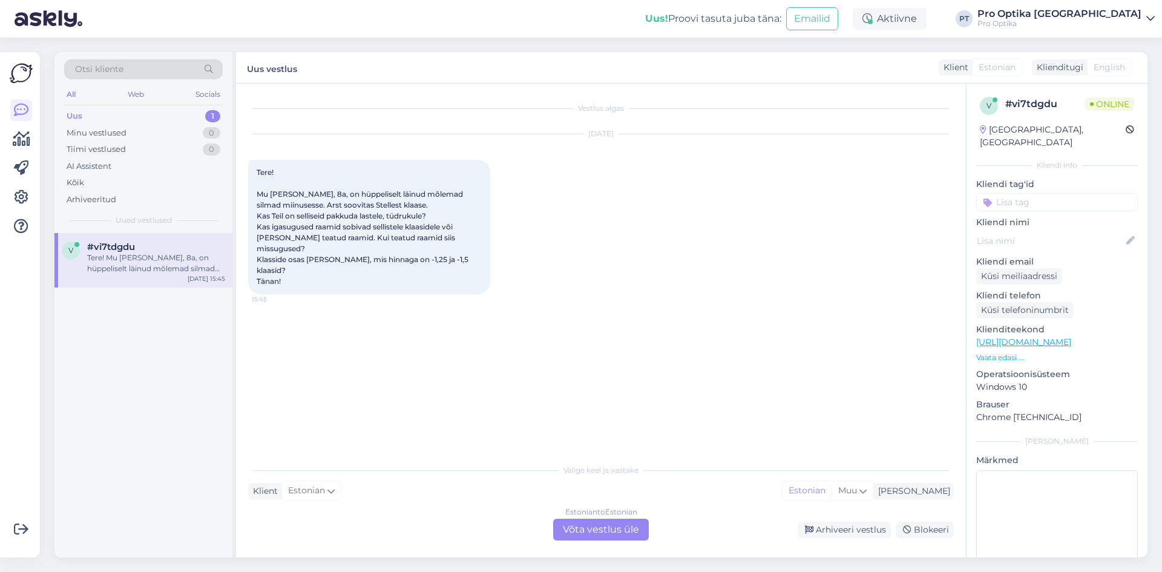
click at [595, 526] on div "Estonian to Estonian Võta vestlus üle" at bounding box center [601, 529] width 96 height 22
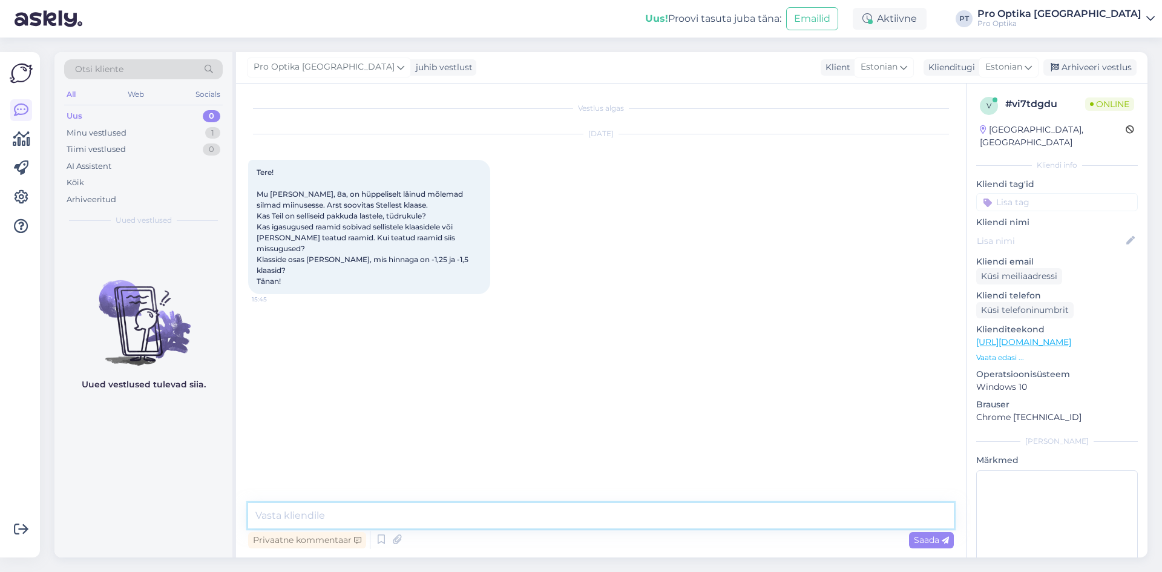
click at [526, 508] on textarea at bounding box center [600, 515] width 705 height 25
type textarea "Tere!"
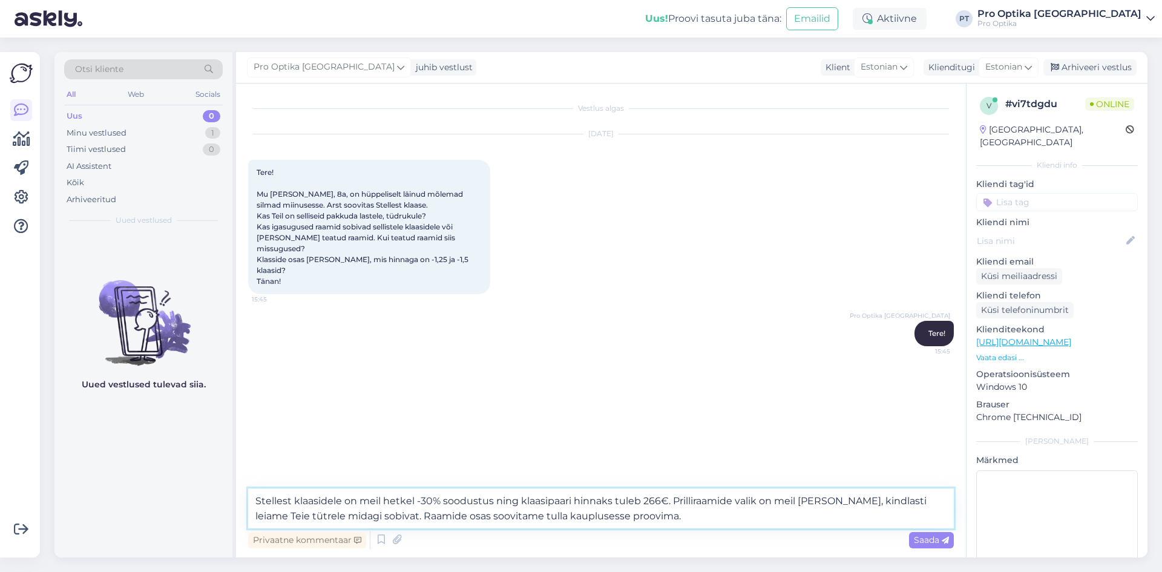
type textarea "Stellest klaasidele on meil hetkel -30% soodustus ning klaasipaari hinnaks tule…"
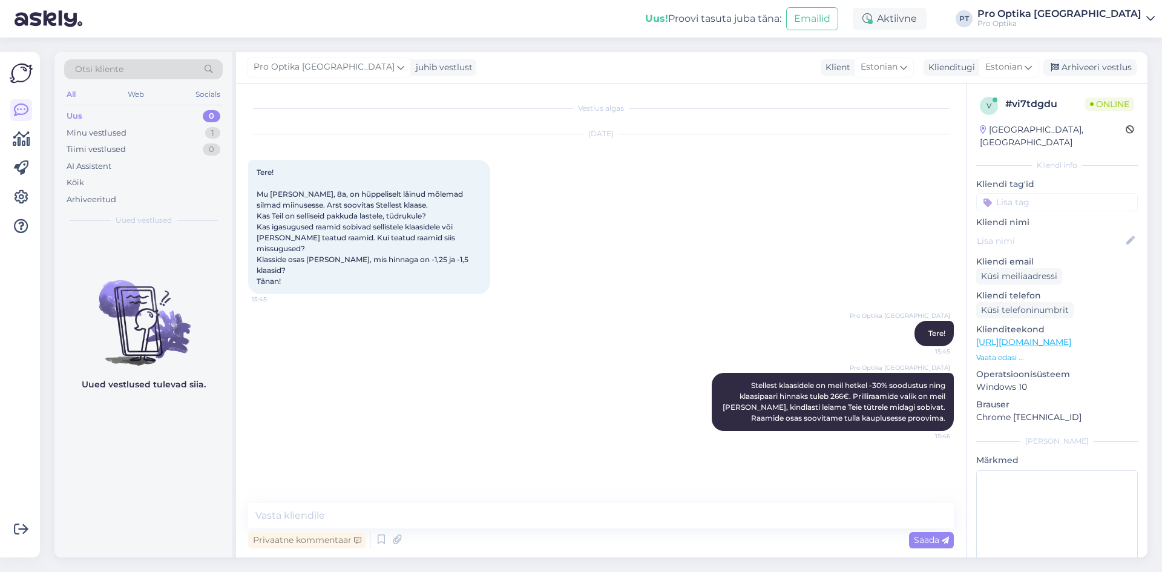
click at [111, 492] on div "Uued vestlused tulevad siia." at bounding box center [143, 395] width 178 height 324
click at [469, 514] on textarea at bounding box center [600, 515] width 705 height 25
type textarea "K"
type textarea "T"
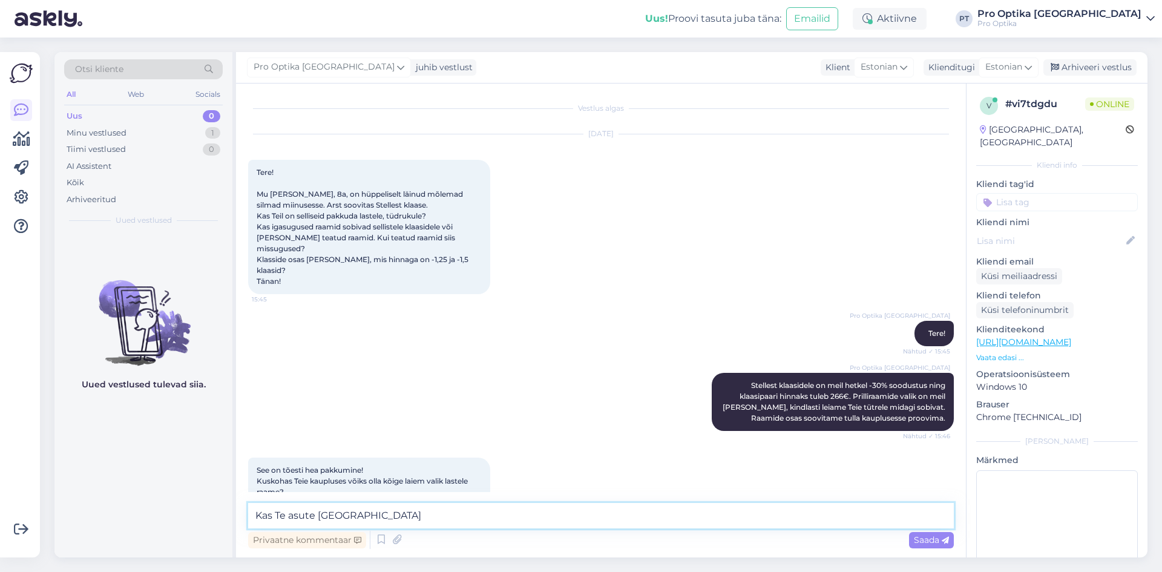
type textarea "Kas Te asute [GEOGRAPHIC_DATA]?"
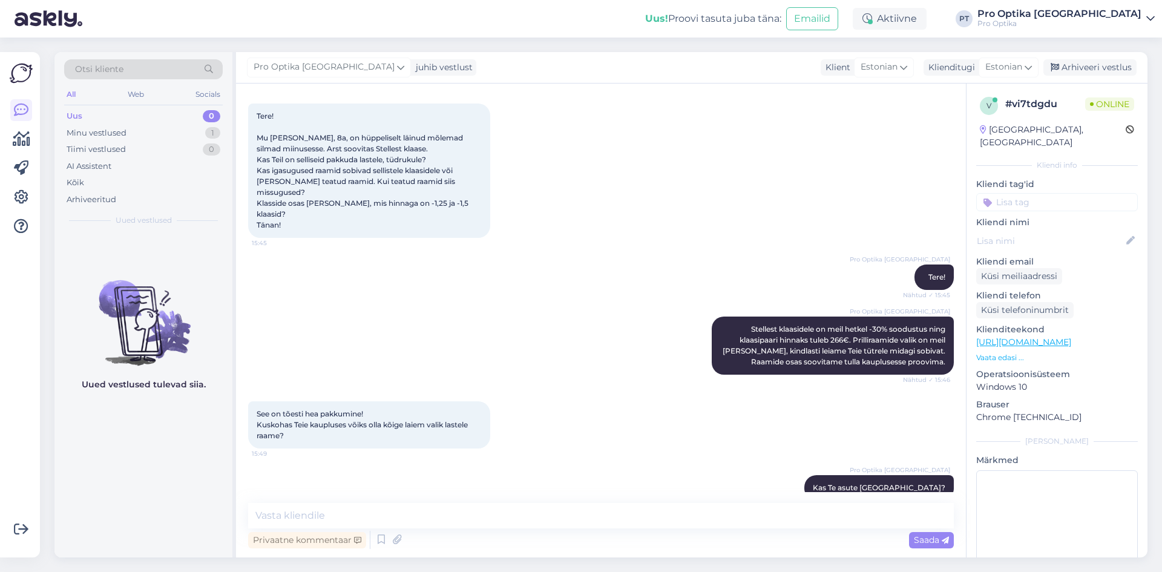
click at [42, 513] on div "Võimalused Veendu, et Askly loob sulle väärtust. Sulge Ühenda FB ja IG sõnumid …" at bounding box center [23, 305] width 47 height 534
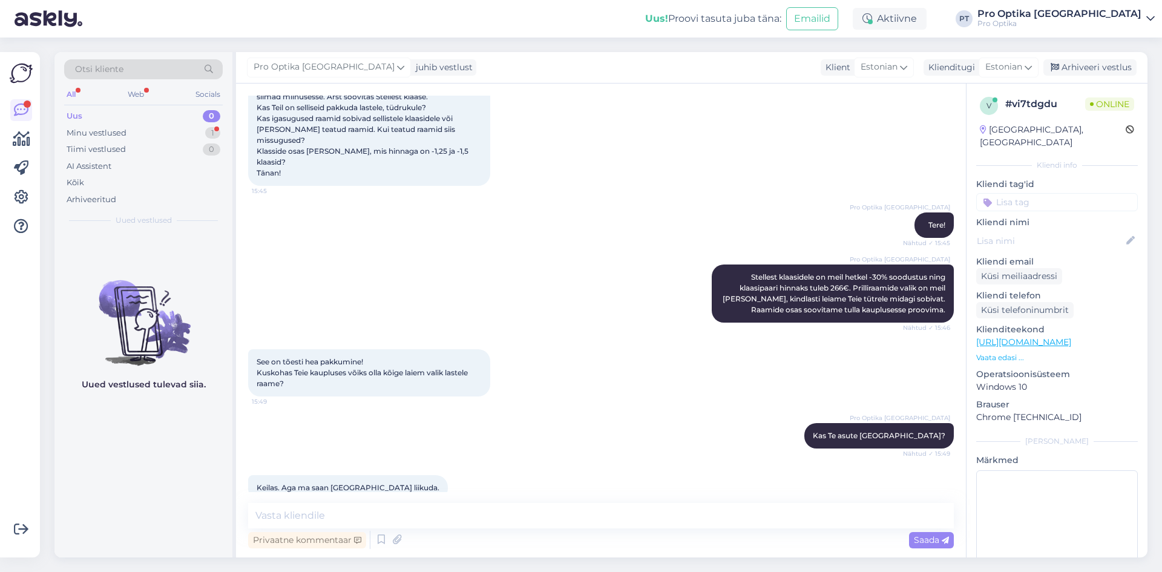
click at [378, 501] on div "Vestlus algas [DATE] Tere! Mu [PERSON_NAME], 8a, on hüppeliselt läinud mõlemad …" at bounding box center [601, 320] width 730 height 474
click at [382, 516] on textarea at bounding box center [600, 515] width 705 height 25
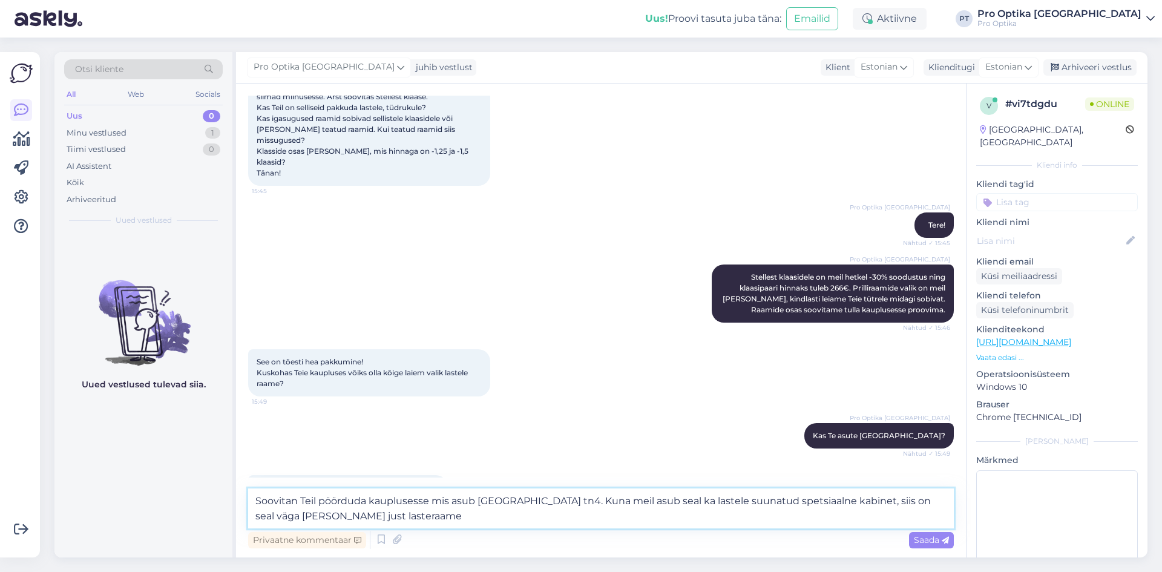
type textarea "Soovitan Teil pöörduda kauplusesse mis asub [GEOGRAPHIC_DATA] tn4. Kuna meil as…"
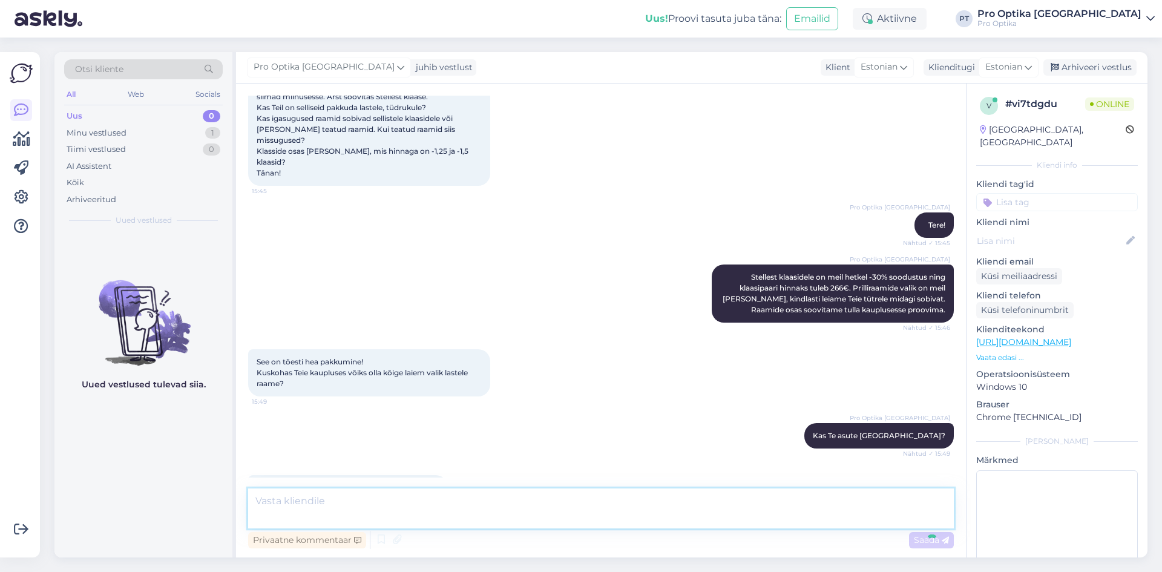
scroll to position [182, 0]
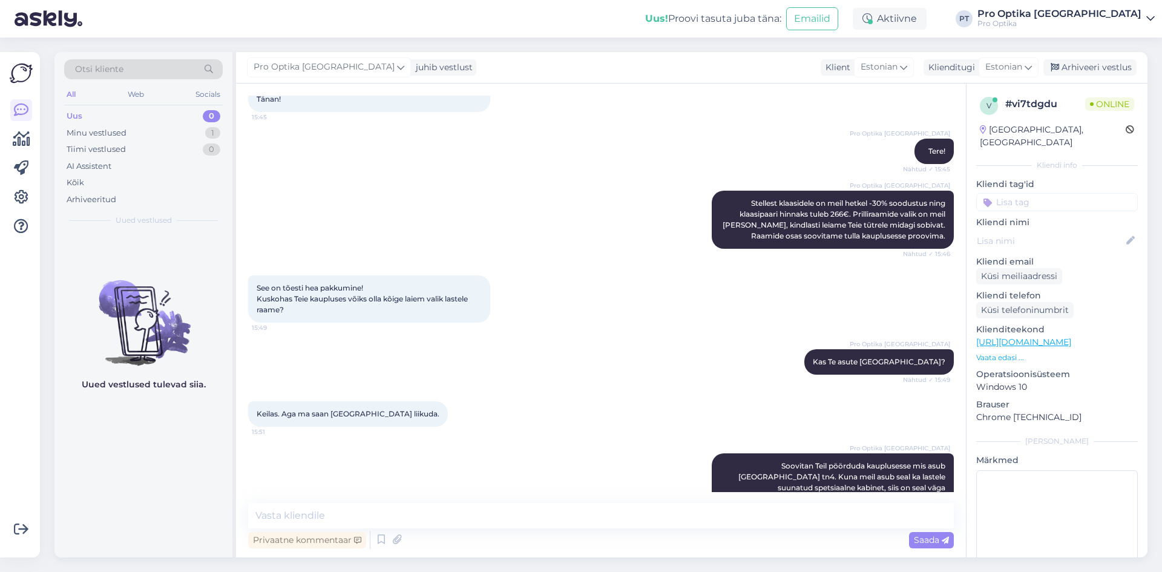
click at [134, 419] on div "Uued vestlused tulevad siia." at bounding box center [143, 395] width 178 height 324
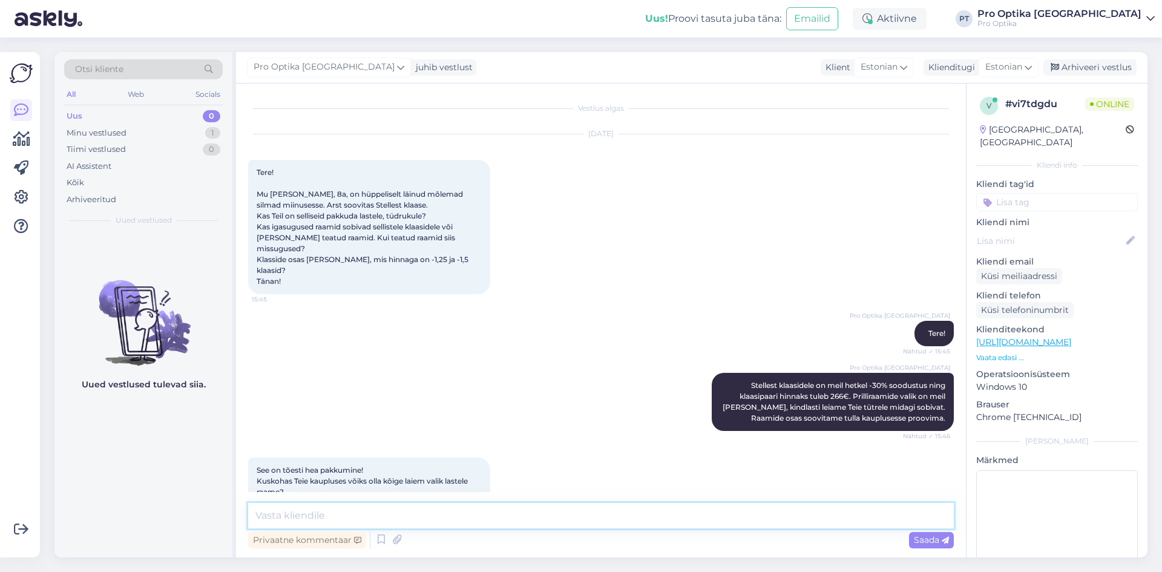
click at [520, 518] on textarea at bounding box center [600, 515] width 705 height 25
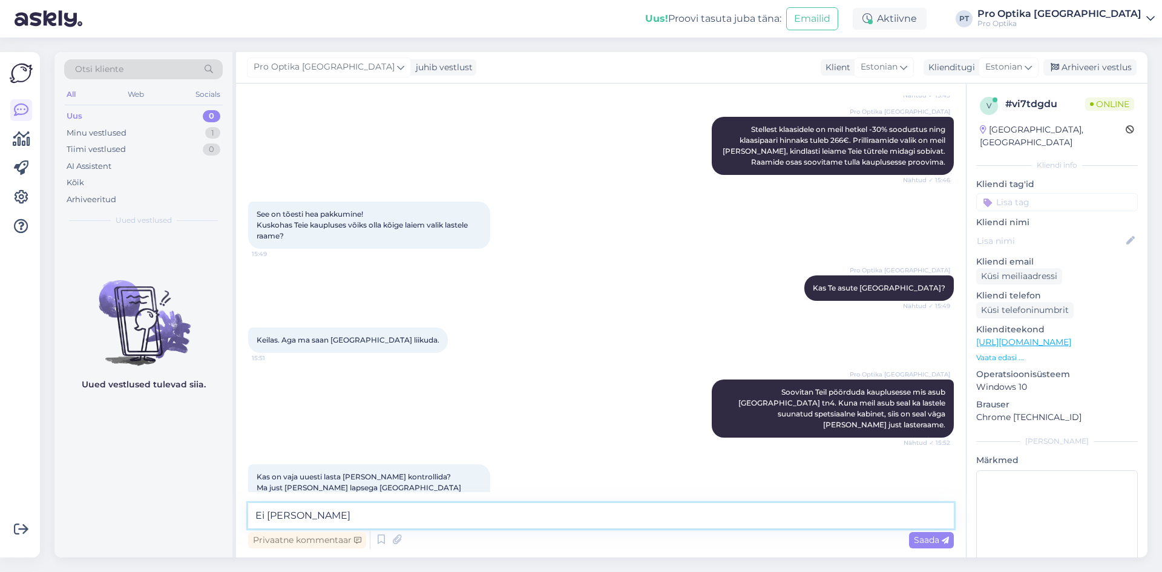
drag, startPoint x: 388, startPoint y: 520, endPoint x: 218, endPoint y: 502, distance: 170.4
click at [218, 503] on div "Otsi kliente All Web Socials Uus 0 Minu vestlused 1 Tiimi vestlused 0 AI Assist…" at bounding box center [600, 304] width 1093 height 505
type textarea "S"
type textarea "E"
type textarea "S"
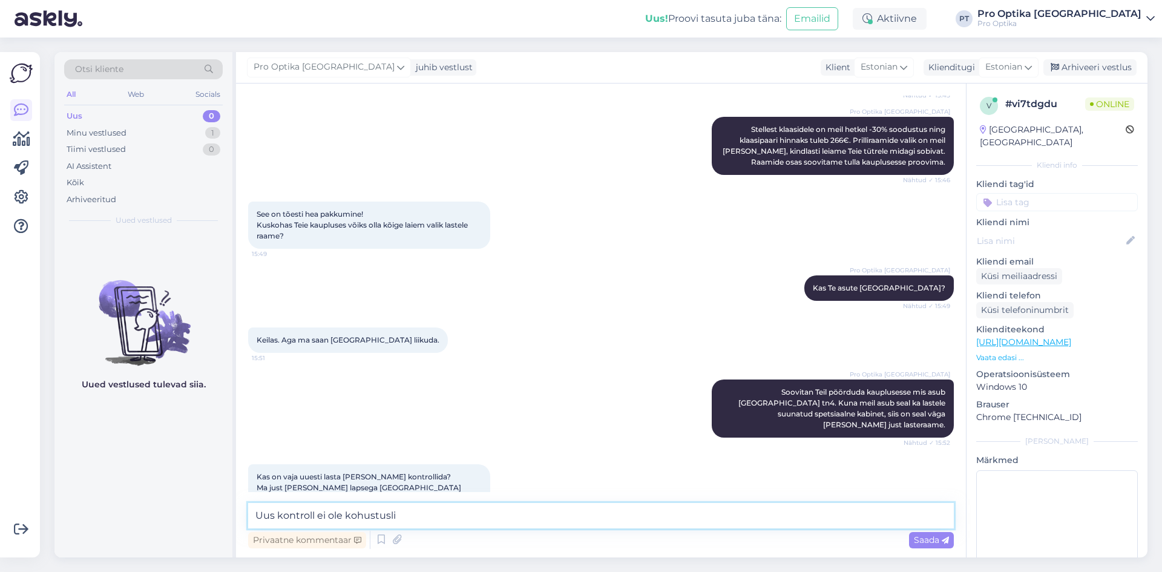
type textarea "Uus kontroll ei ole kohustuslik"
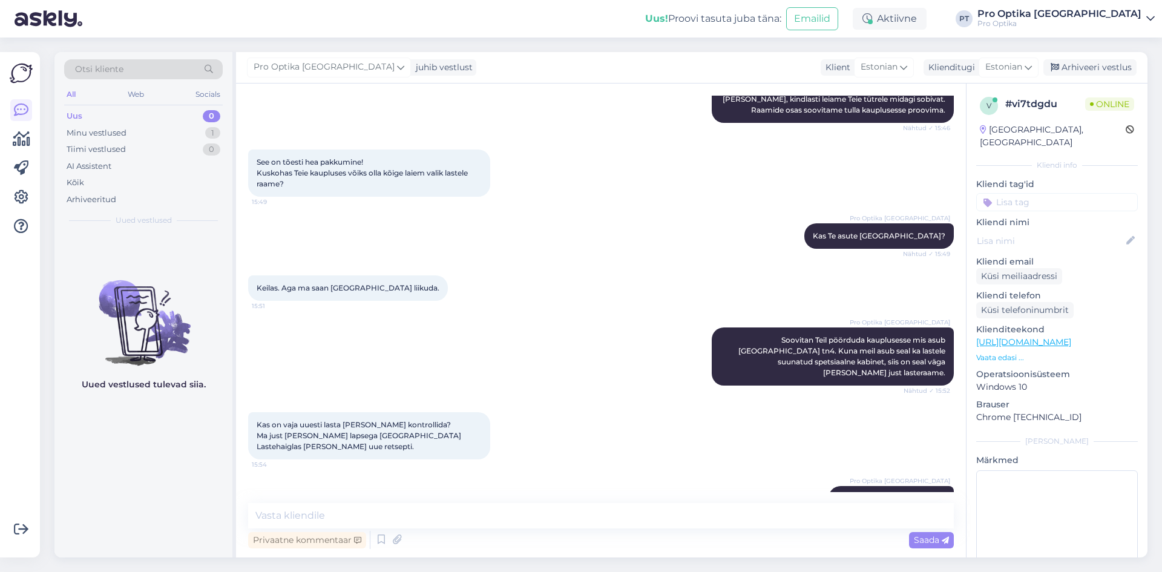
click at [201, 500] on div "Uued vestlused tulevad siia." at bounding box center [143, 395] width 178 height 324
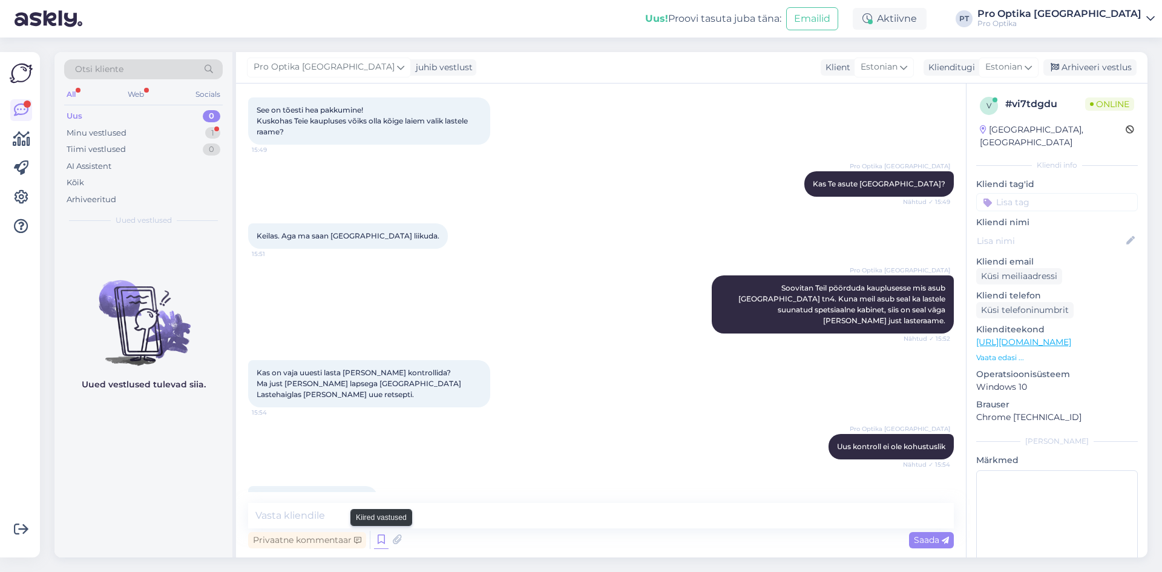
click at [378, 531] on icon at bounding box center [381, 540] width 15 height 18
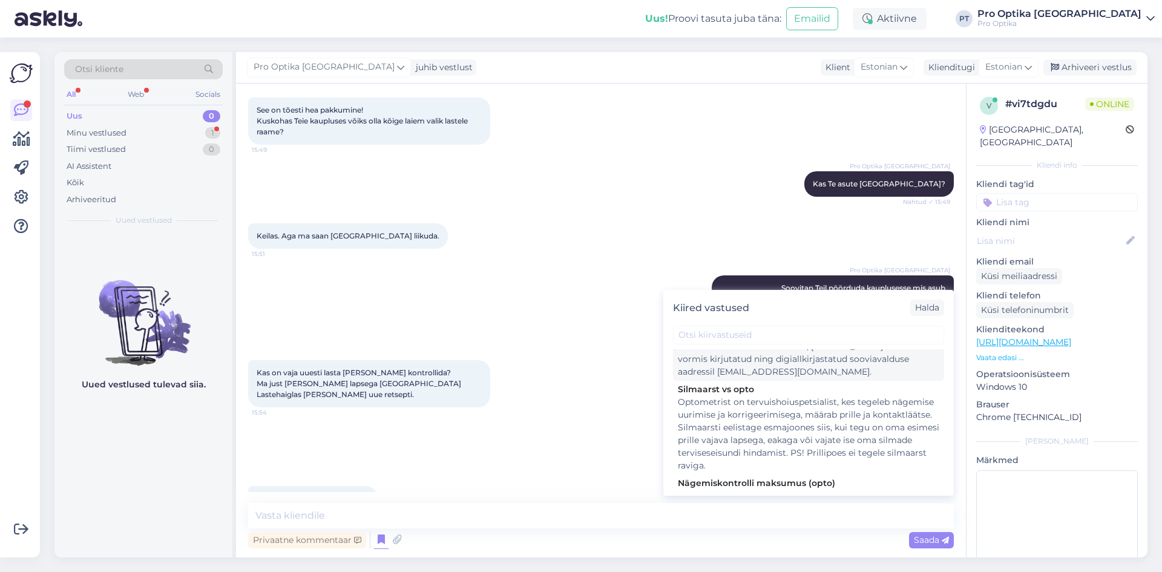
scroll to position [424, 0]
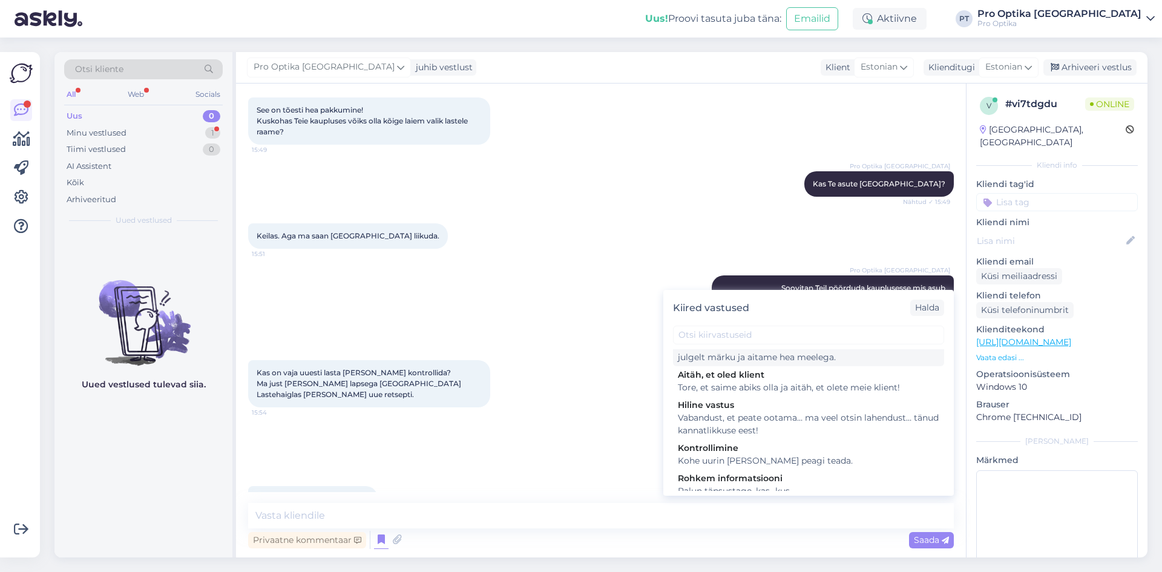
click at [808, 364] on div "Tore, et saime abiks olla. Kui teil on veel küsimusi, andke julgelt märku ja ai…" at bounding box center [808, 350] width 261 height 25
type textarea "Tore, et saime abiks olla. Kui teil on veel küsimusi, andke julgelt märku ja ai…"
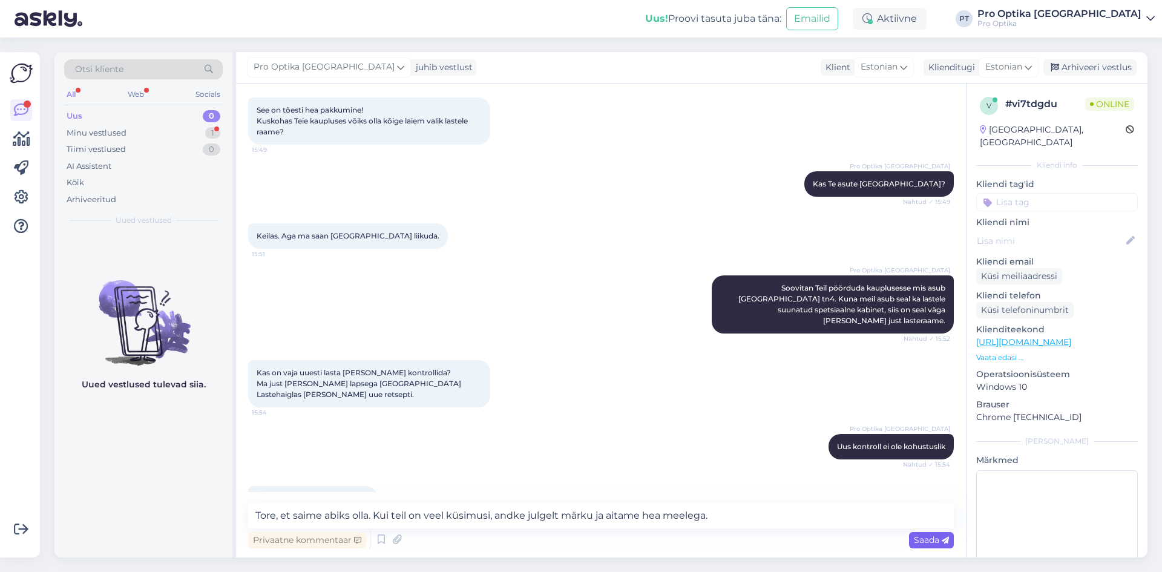
click at [935, 545] on div "Saada" at bounding box center [931, 540] width 45 height 16
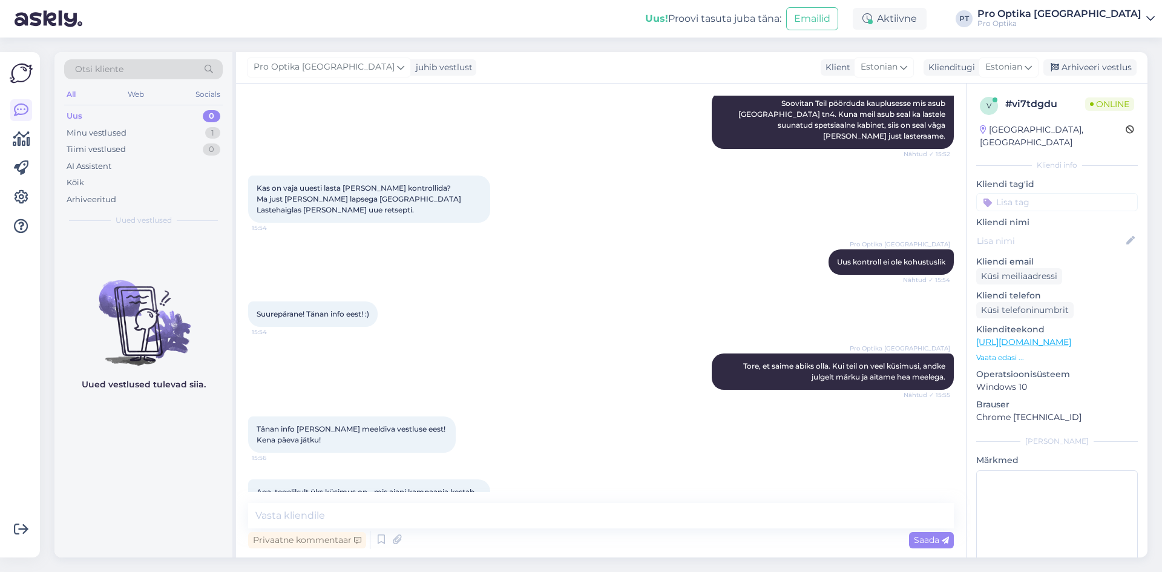
scroll to position [549, 0]
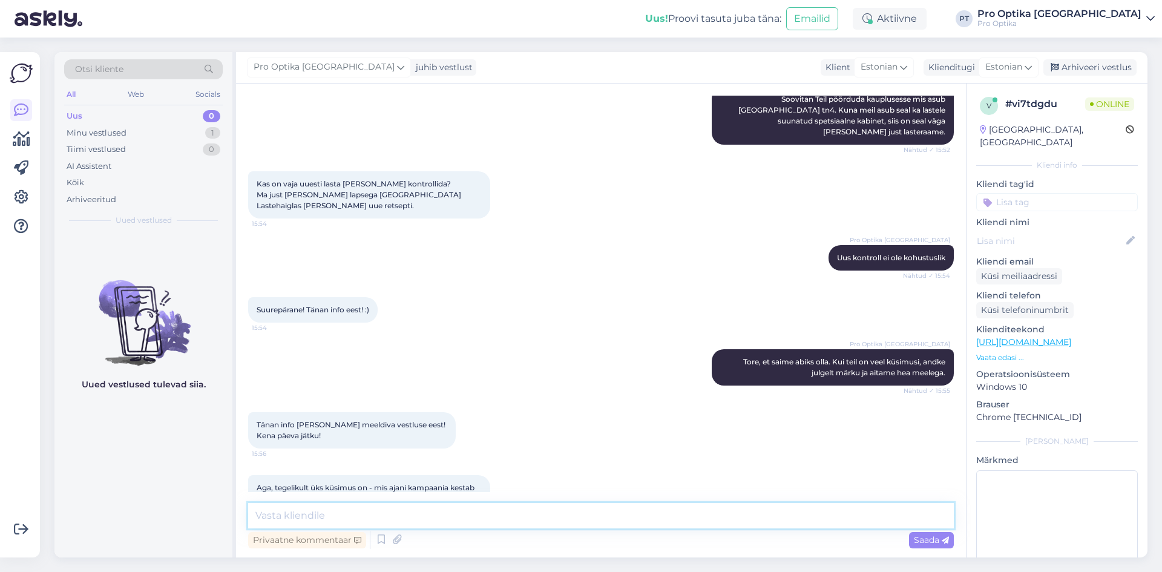
click at [379, 514] on textarea at bounding box center [600, 515] width 705 height 25
type textarea "Kampaania kestab vähemalt septembrikuu lõpuni."
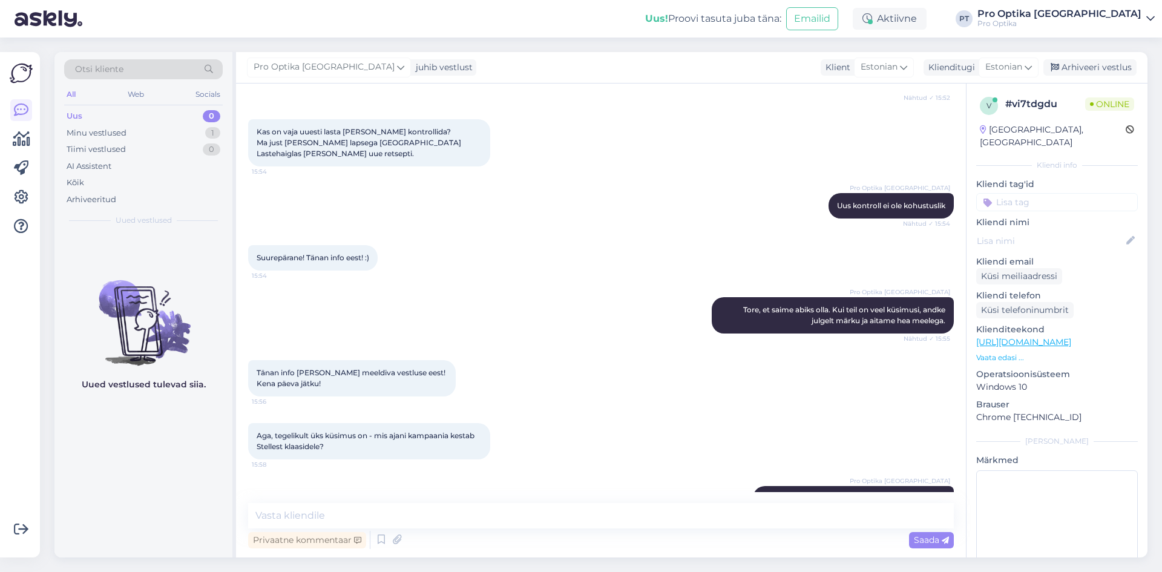
click at [169, 437] on div "Uued vestlused tulevad siia." at bounding box center [143, 395] width 178 height 324
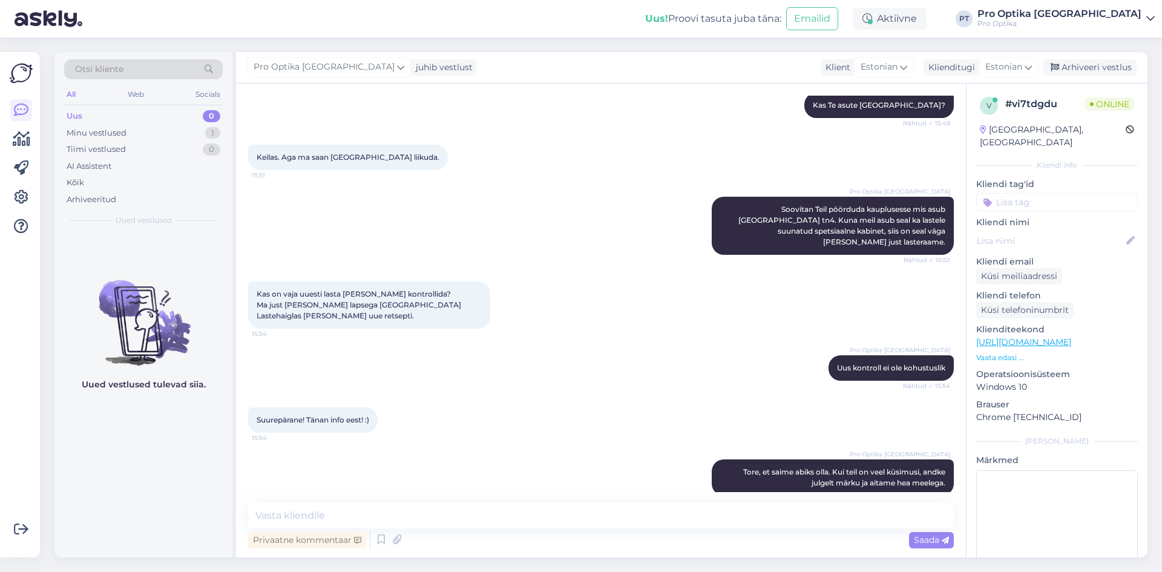
scroll to position [653, 0]
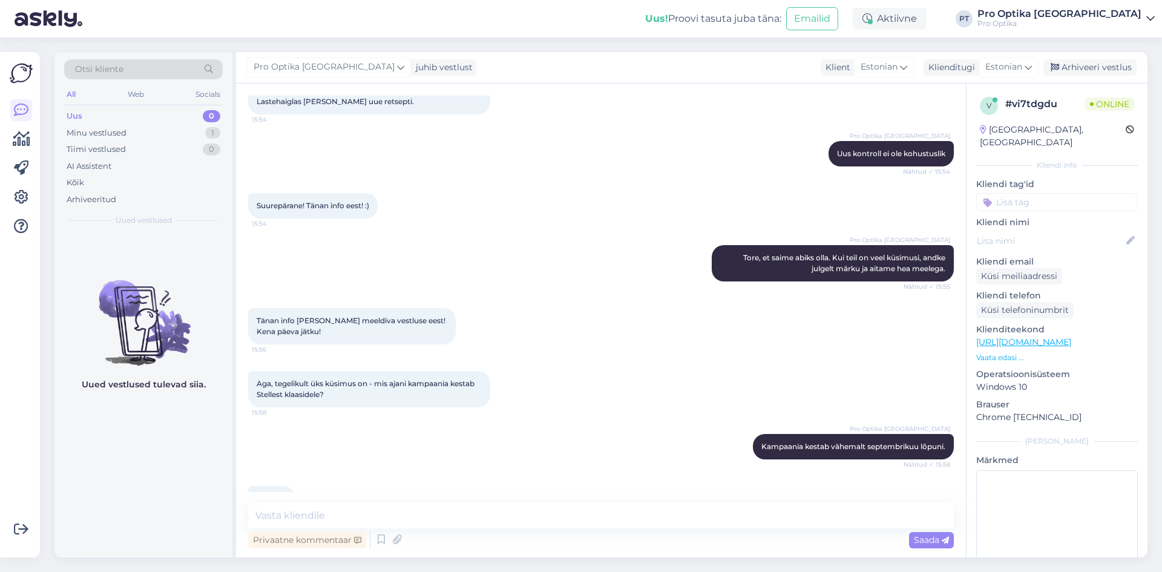
click at [182, 434] on div "Uued vestlused tulevad siia." at bounding box center [143, 395] width 178 height 324
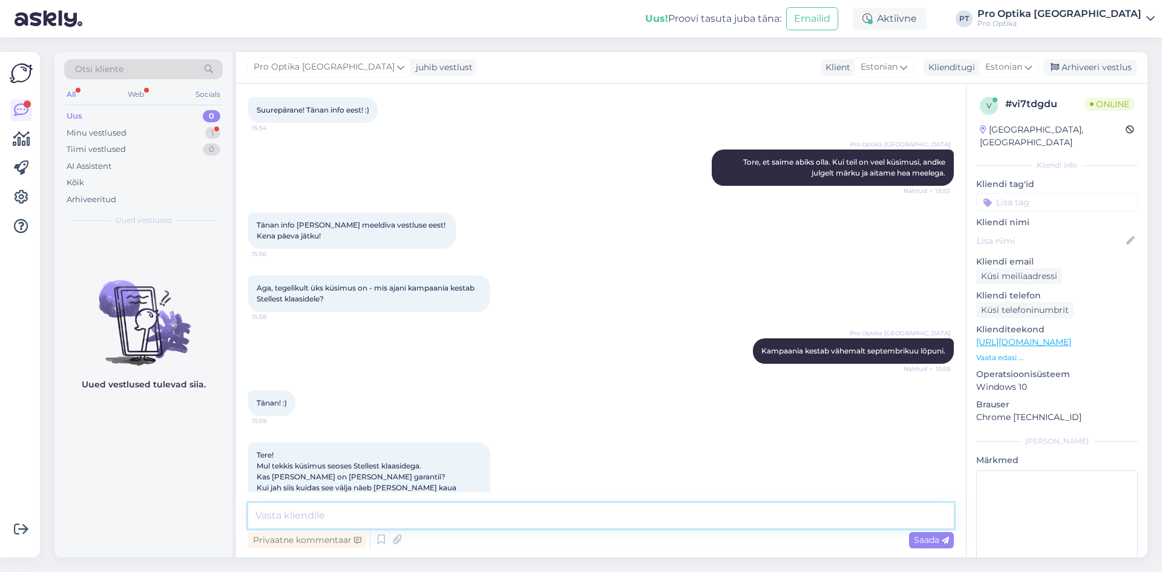
click at [534, 509] on textarea at bounding box center [600, 515] width 705 height 25
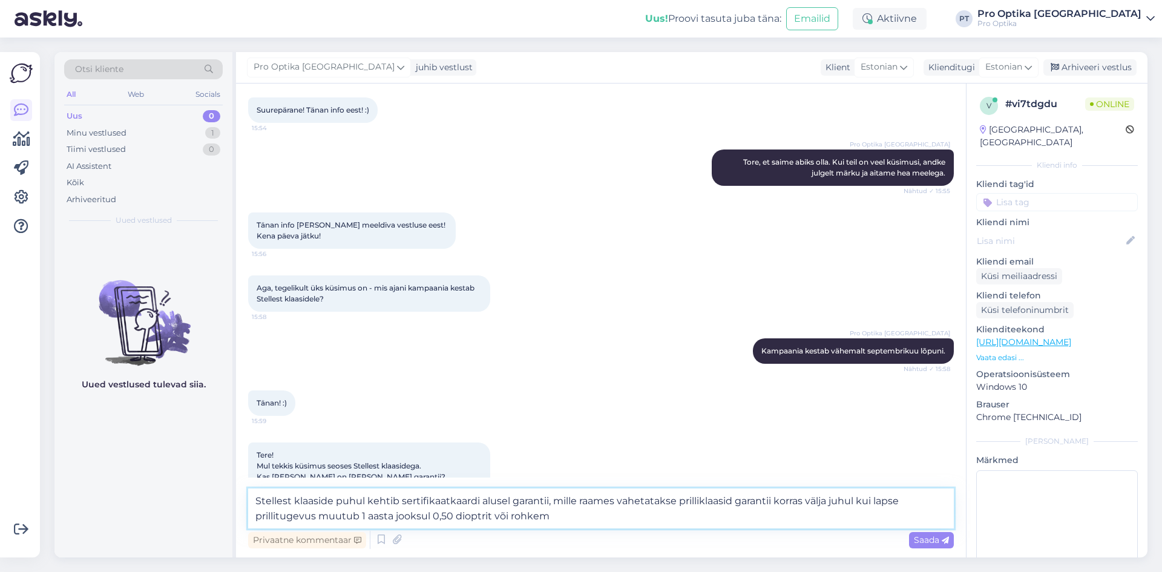
type textarea "Stellest klaaside puhul kehtib sertifikaatkaardi alusel garantii, mille raames …"
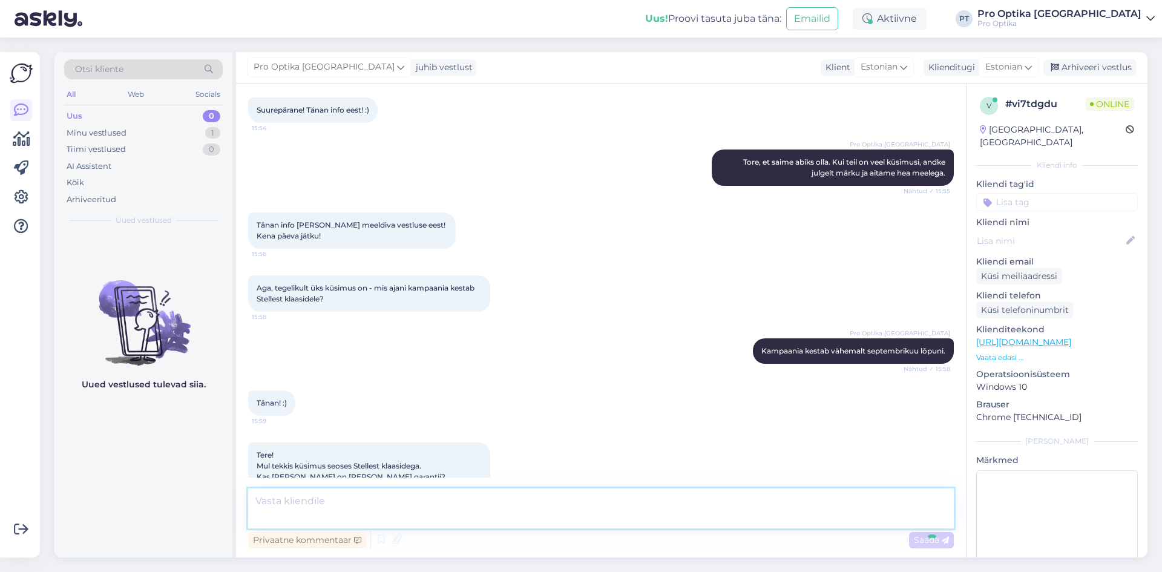
scroll to position [833, 0]
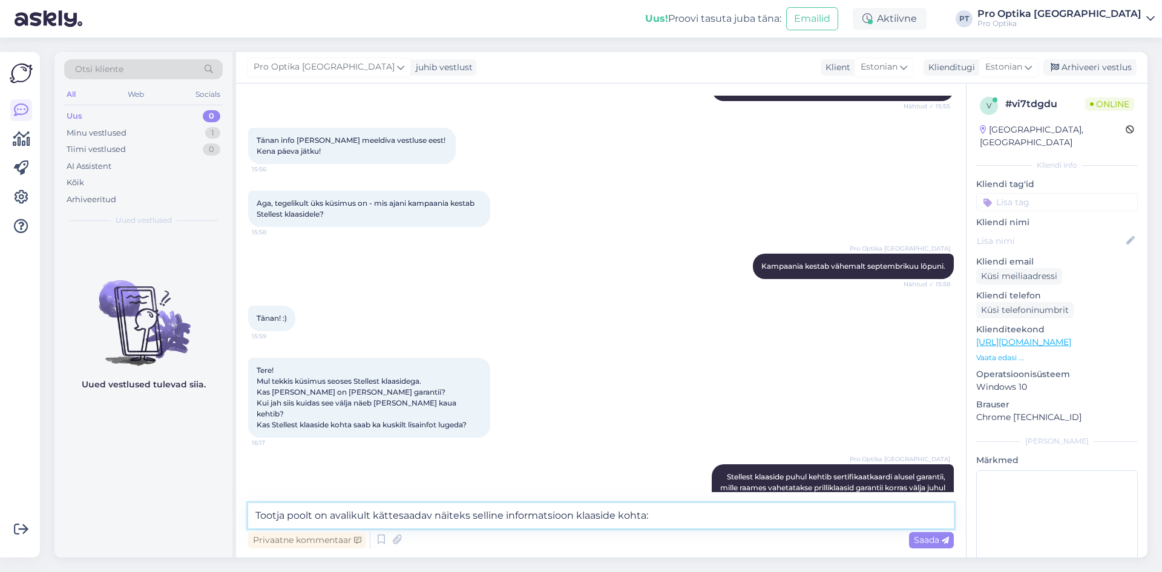
paste textarea "[URL][DOMAIN_NAME]"
type textarea "Tootja poolt on avalikult kättesaadav näiteks selline informatsioon klaaside ko…"
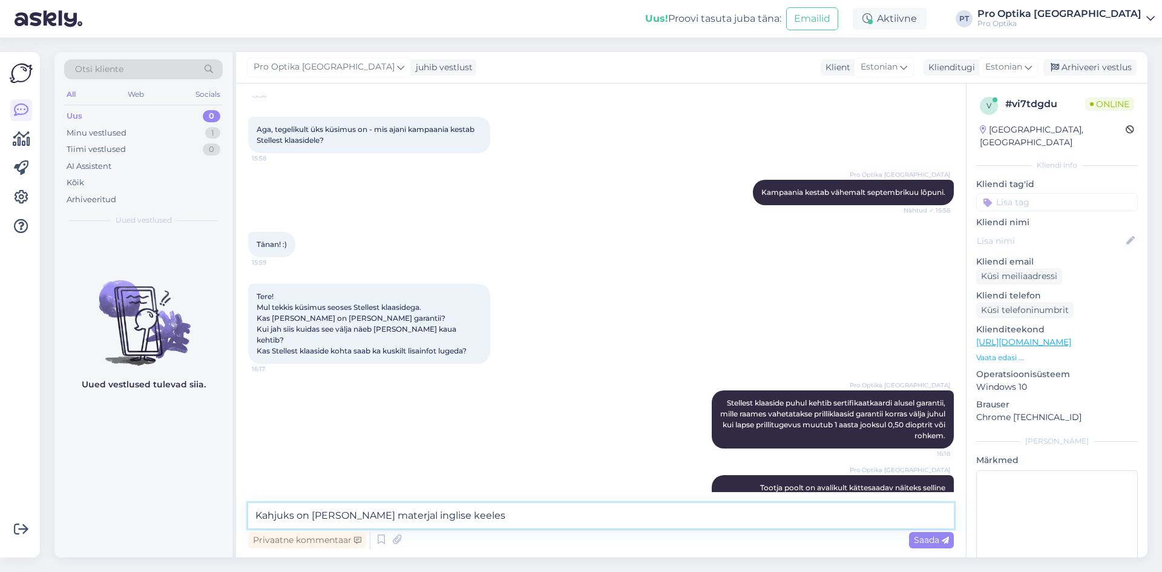
type textarea "Kahjuks on [PERSON_NAME] materjal inglise keeles."
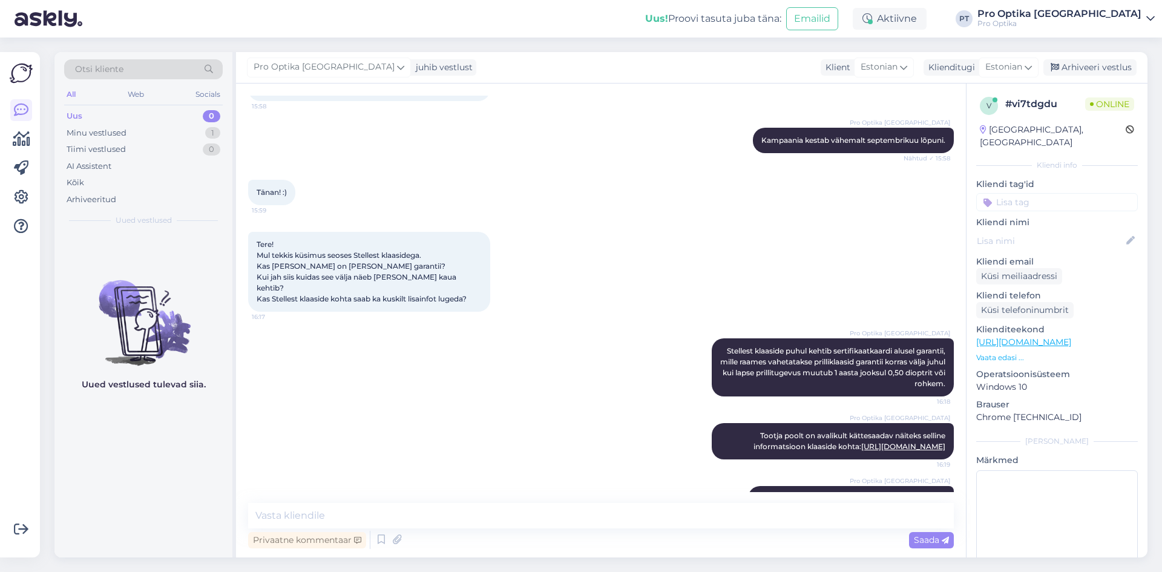
click at [192, 526] on div "Uued vestlused tulevad siia." at bounding box center [143, 395] width 178 height 324
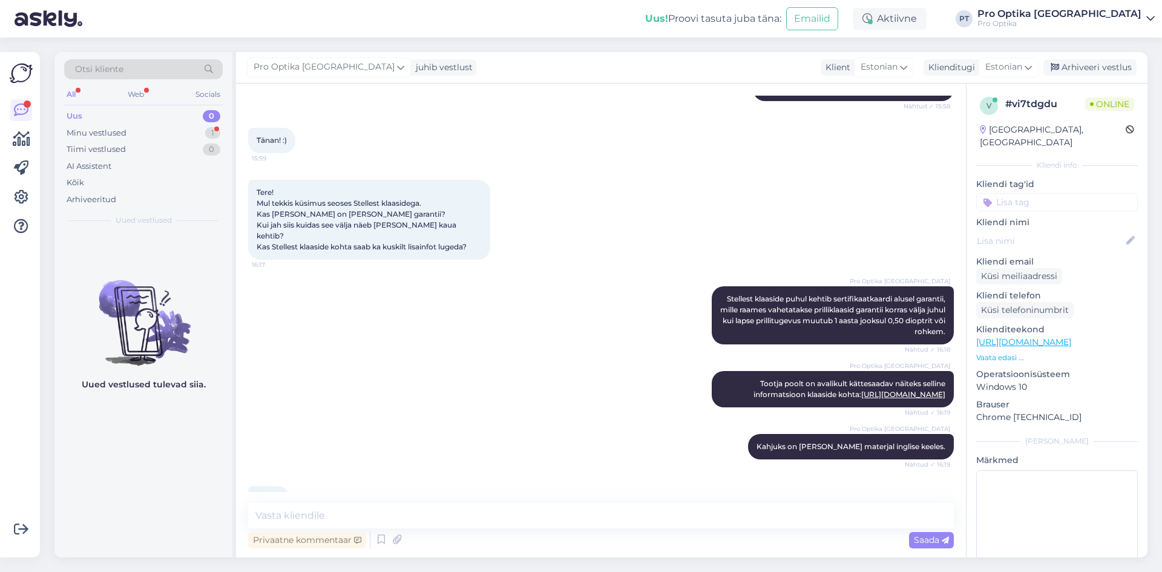
click at [150, 92] on div "All Web Socials" at bounding box center [143, 96] width 159 height 19
click at [136, 89] on div "Web" at bounding box center [135, 95] width 21 height 16
click at [104, 140] on div "Minu vestlused 1" at bounding box center [143, 133] width 159 height 17
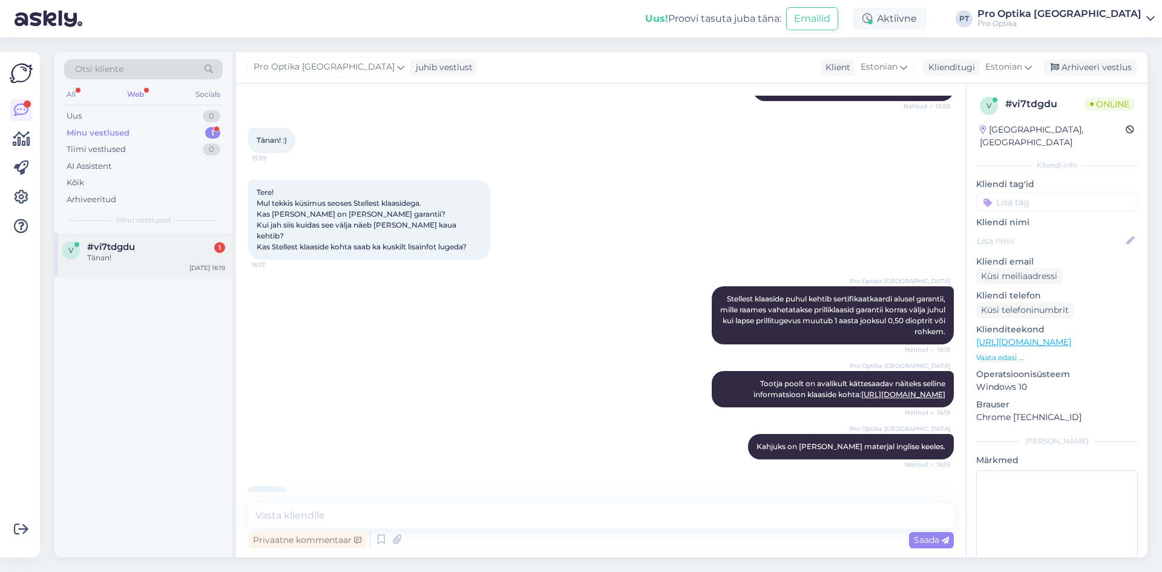
click at [121, 266] on div "v #vi7tdgdu 1 Tänan! [DATE] 16:19" at bounding box center [143, 255] width 178 height 44
click at [340, 516] on textarea at bounding box center [600, 515] width 705 height 25
click at [112, 406] on div "v #vi7tdgdu Tänan! [DATE] 16:19" at bounding box center [143, 395] width 178 height 324
